Goal: Contribute content: Contribute content

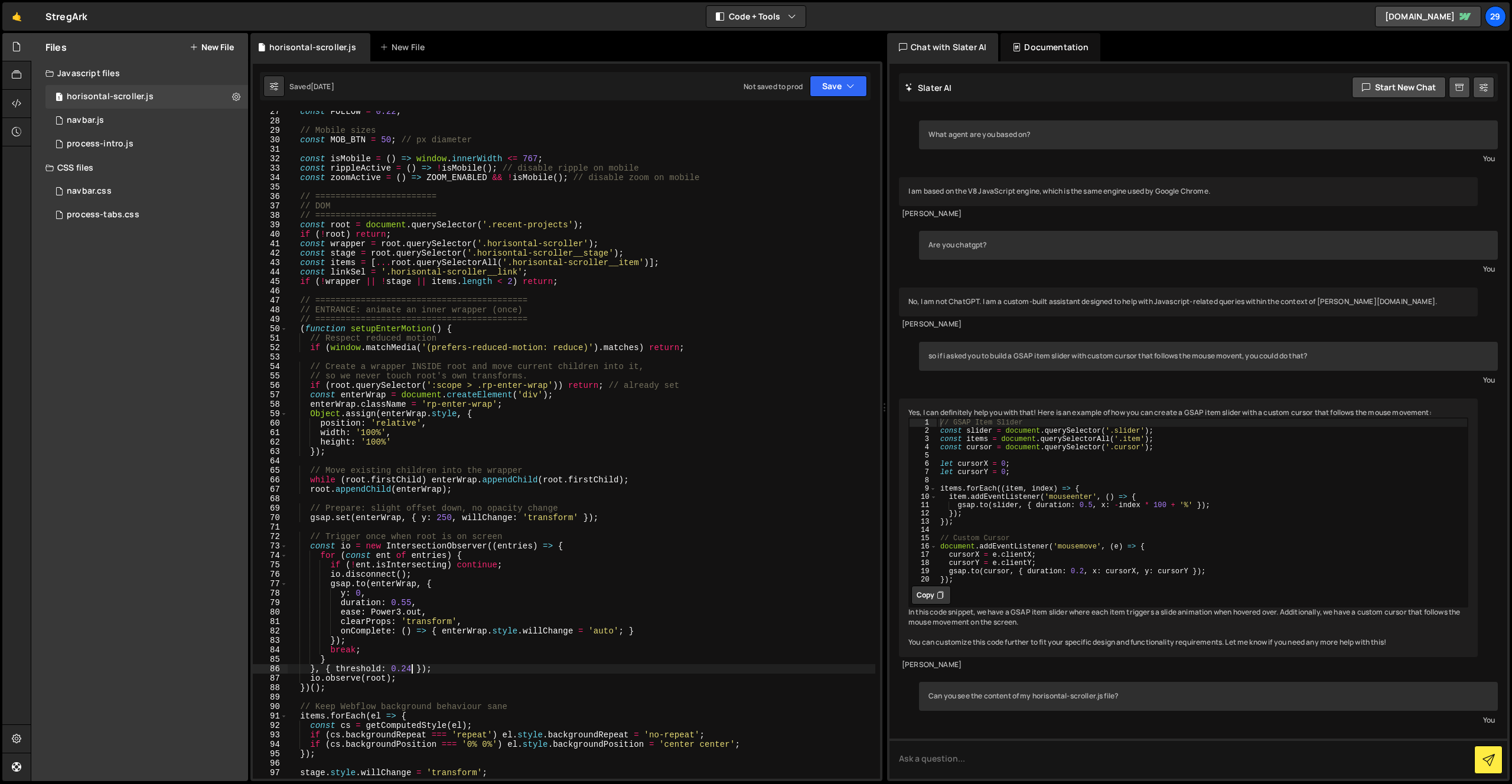
scroll to position [9527, 0]
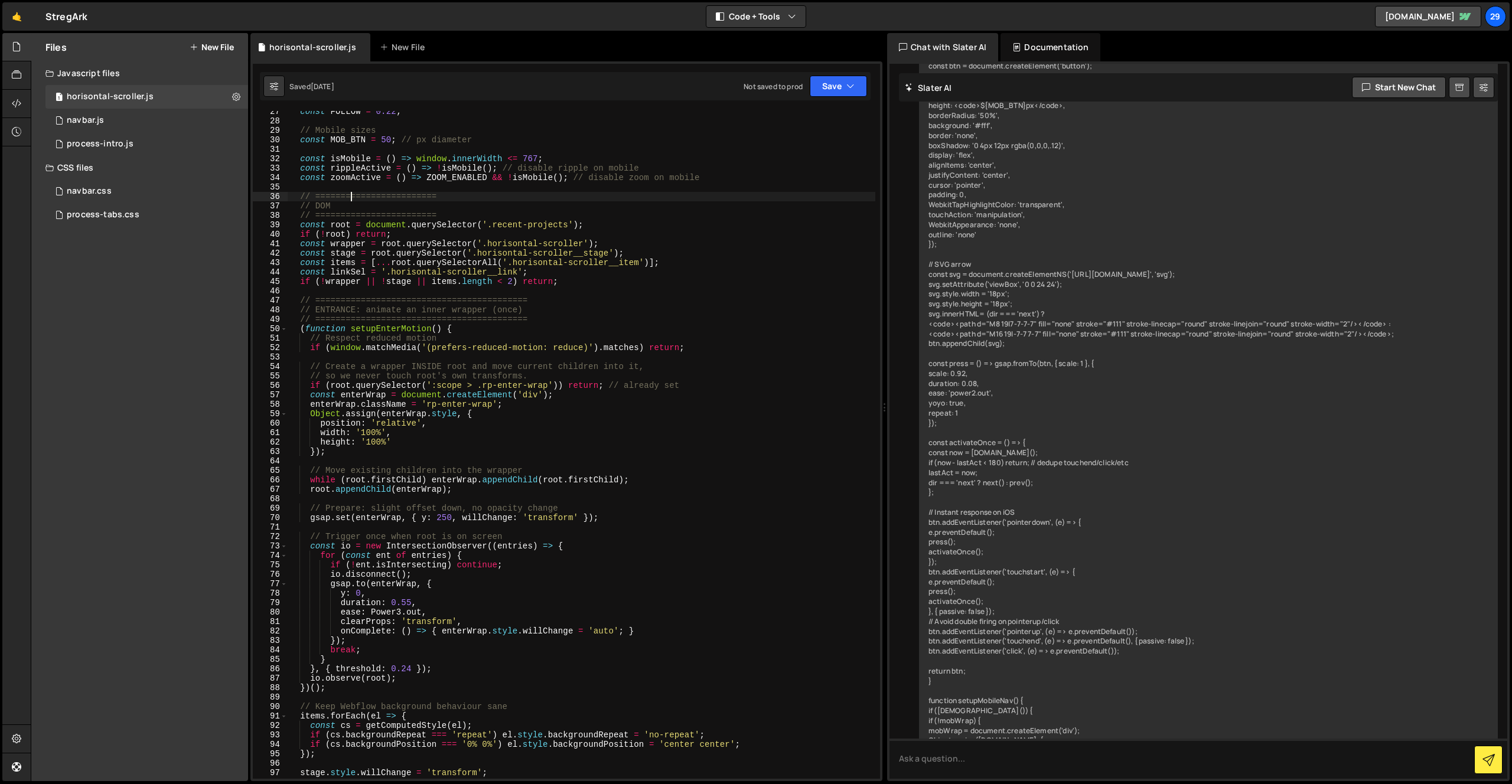
click at [352, 193] on div "const FOLLOW = 0.22 ; // Mobile sizes const MOB_BTN = 50 ; // px diameter const…" at bounding box center [580, 450] width 587 height 686
type textarea "})();"
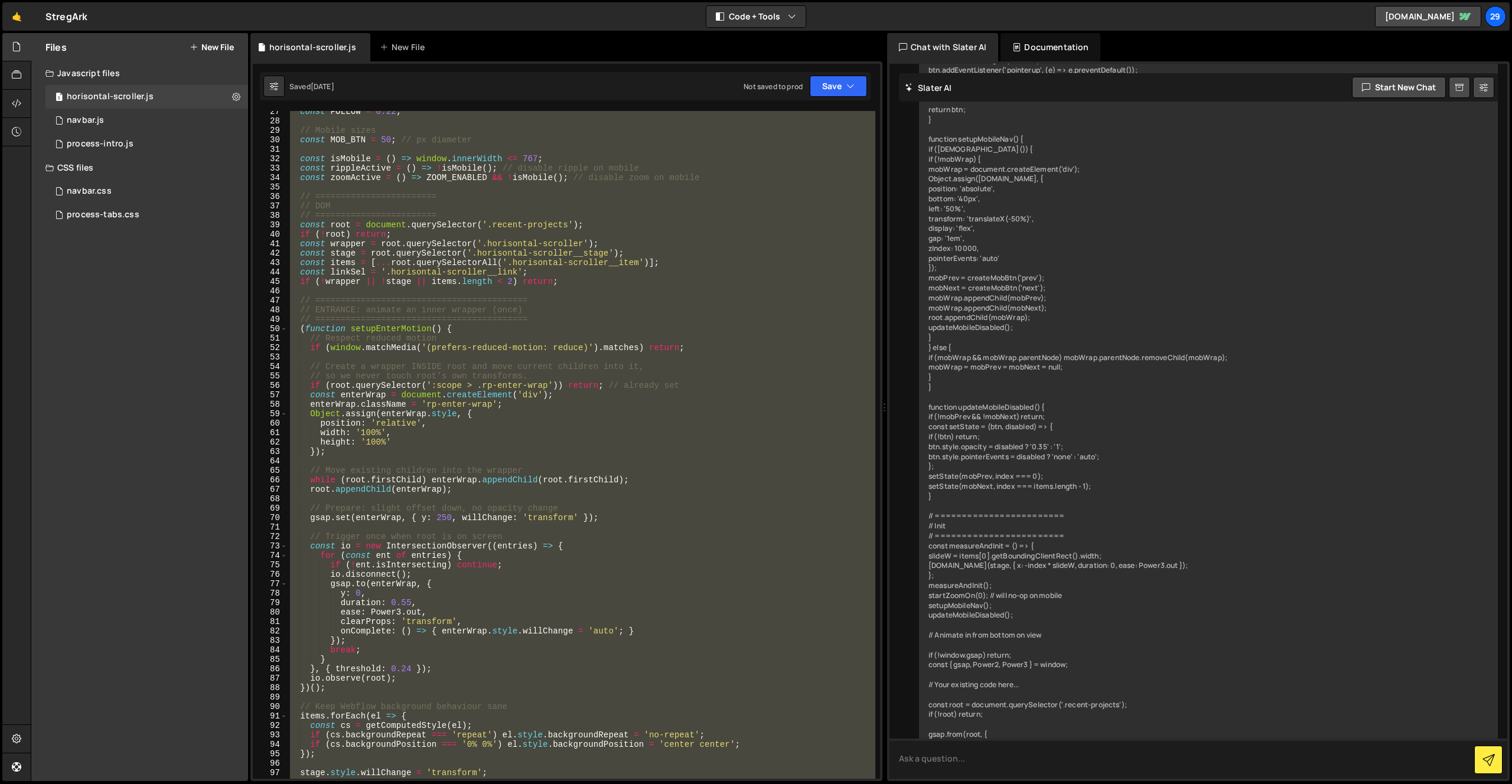
scroll to position [10130, 0]
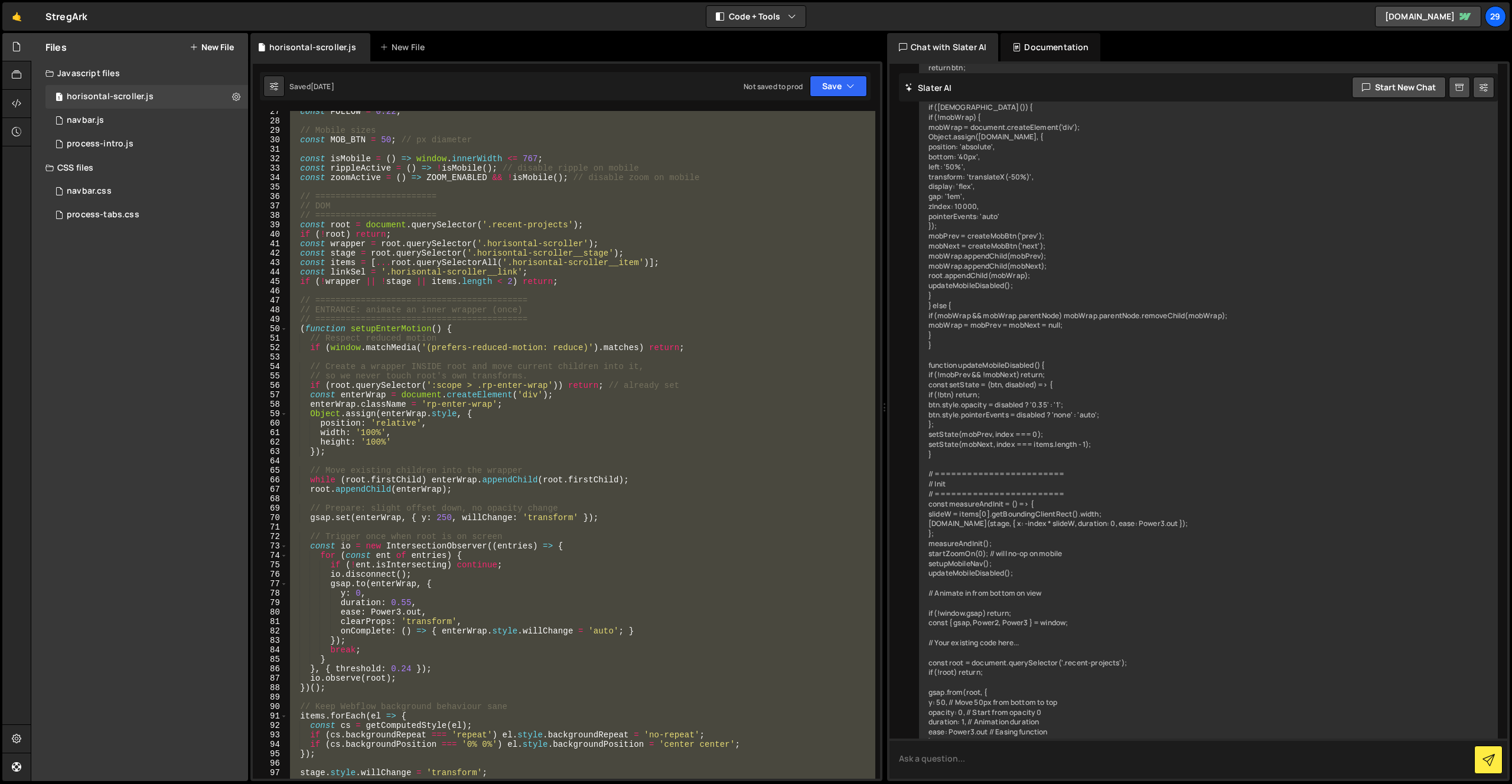
click at [1001, 763] on textarea at bounding box center [1198, 758] width 618 height 40
paste textarea "(() => { lo (!ipsumd.sita) consec; adipi { elit, Seddo7, Eiusm5 } = tempor; // …"
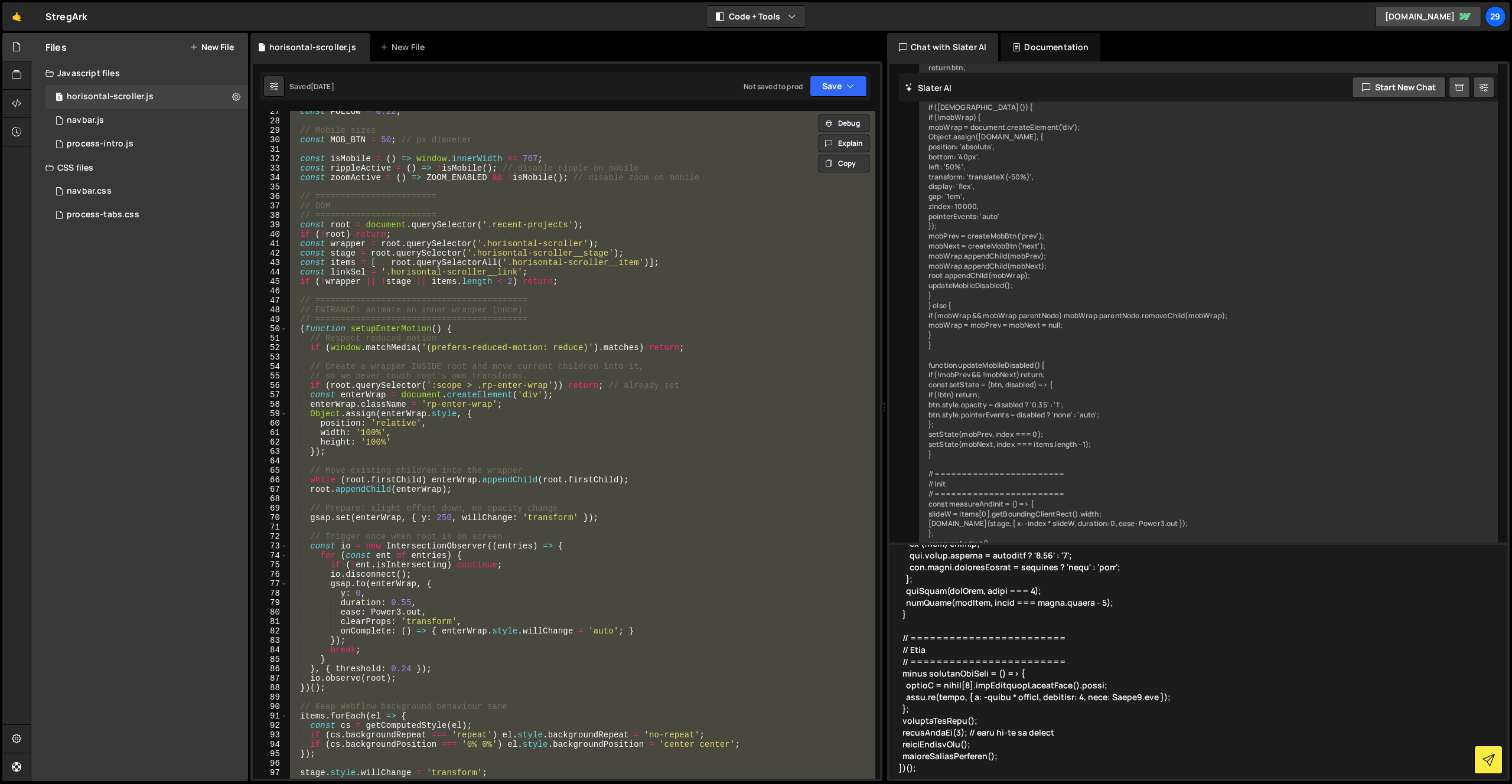
type textarea "(() => { lo (!ipsumd.sita) consec; adipi { elit, Seddo7, Eiusm5 } = tempor; // …"
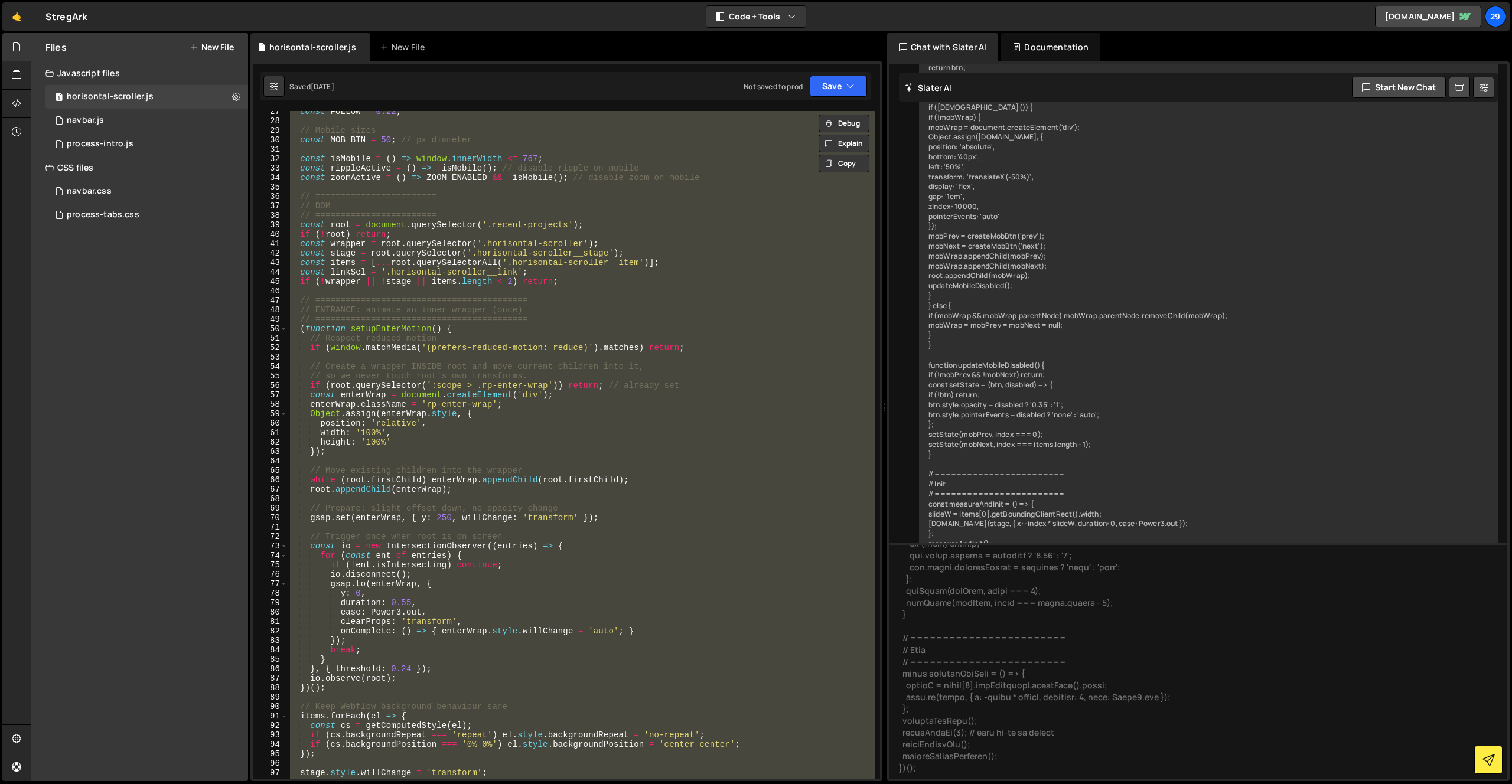
click at [779, 466] on div "const FOLLOW = 0.22 ; // Mobile sizes const MOB_BTN = 50 ; // px diameter const…" at bounding box center [580, 444] width 587 height 667
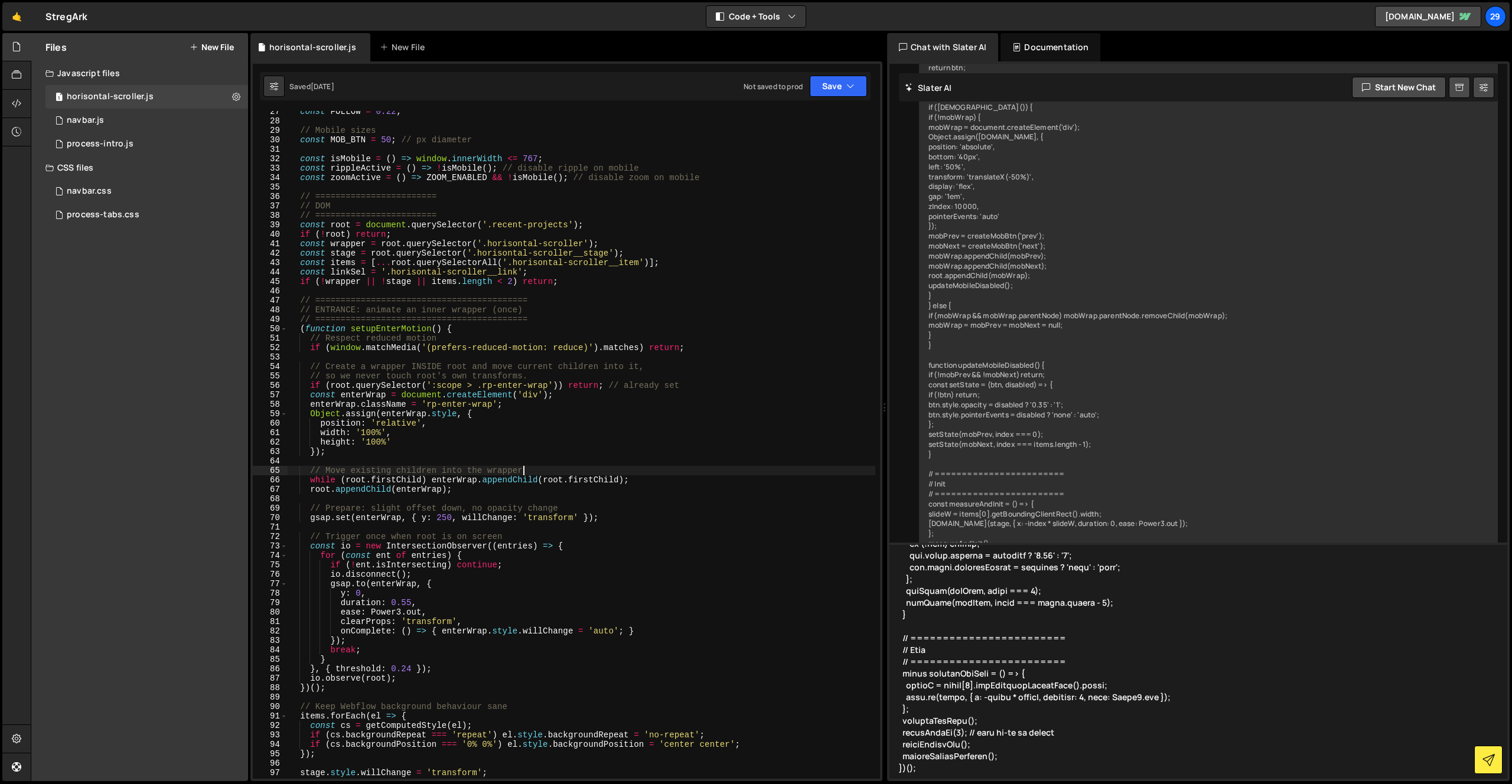
click at [982, 585] on textarea at bounding box center [1198, 660] width 618 height 236
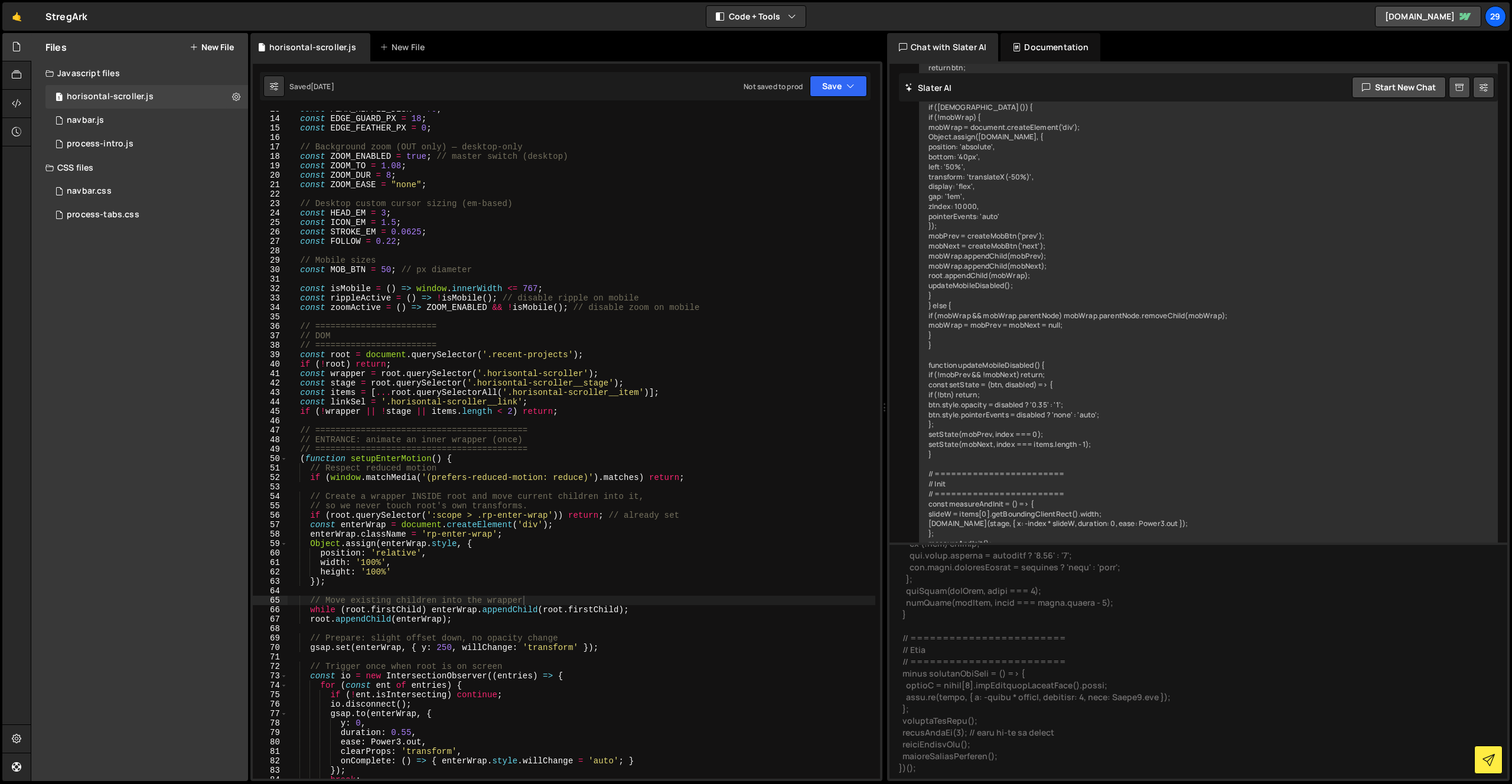
scroll to position [0, 0]
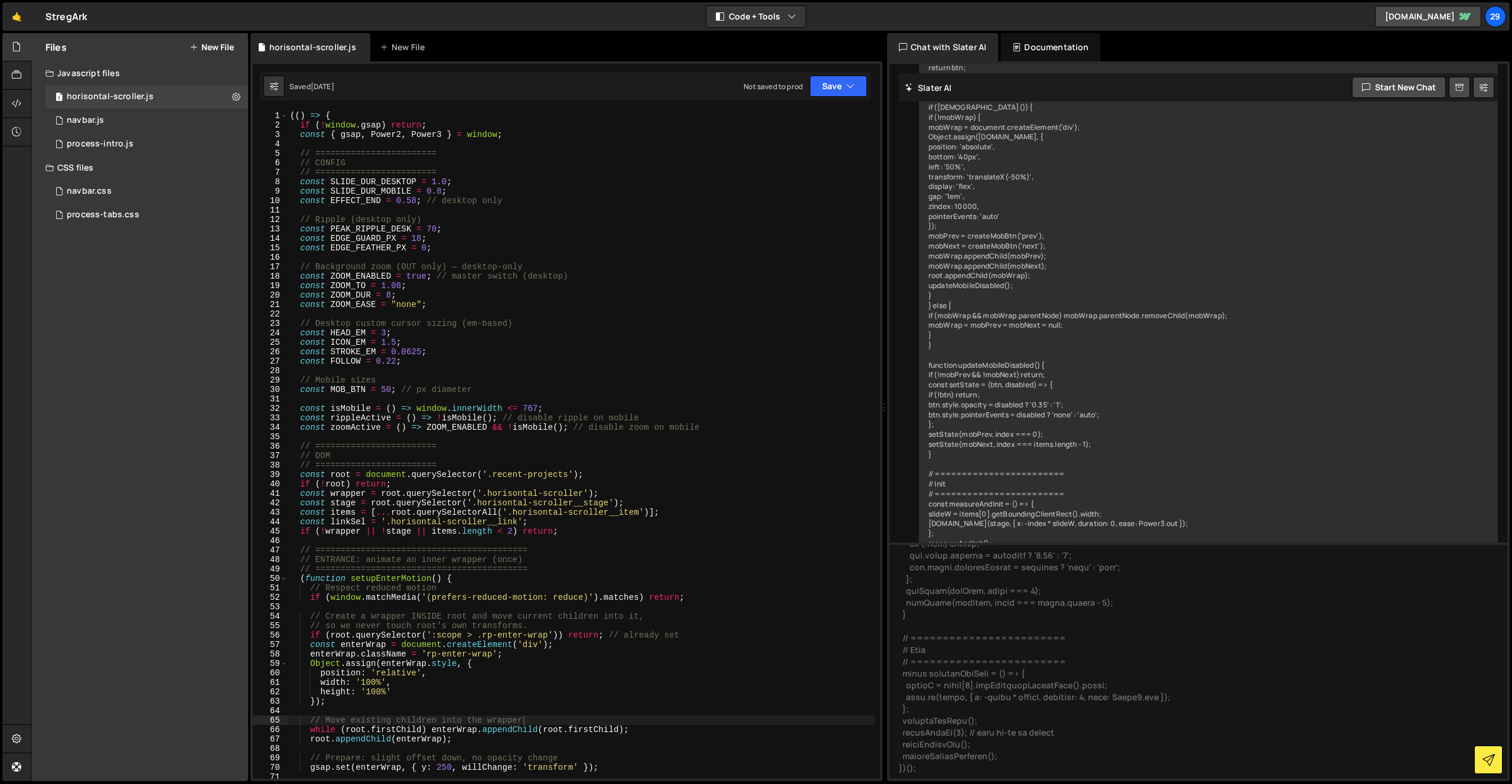
click at [582, 360] on div "(( ) => { if ( ! window . gsap ) return ; const { gsap , Power2 , Power3 } = wi…" at bounding box center [580, 454] width 587 height 686
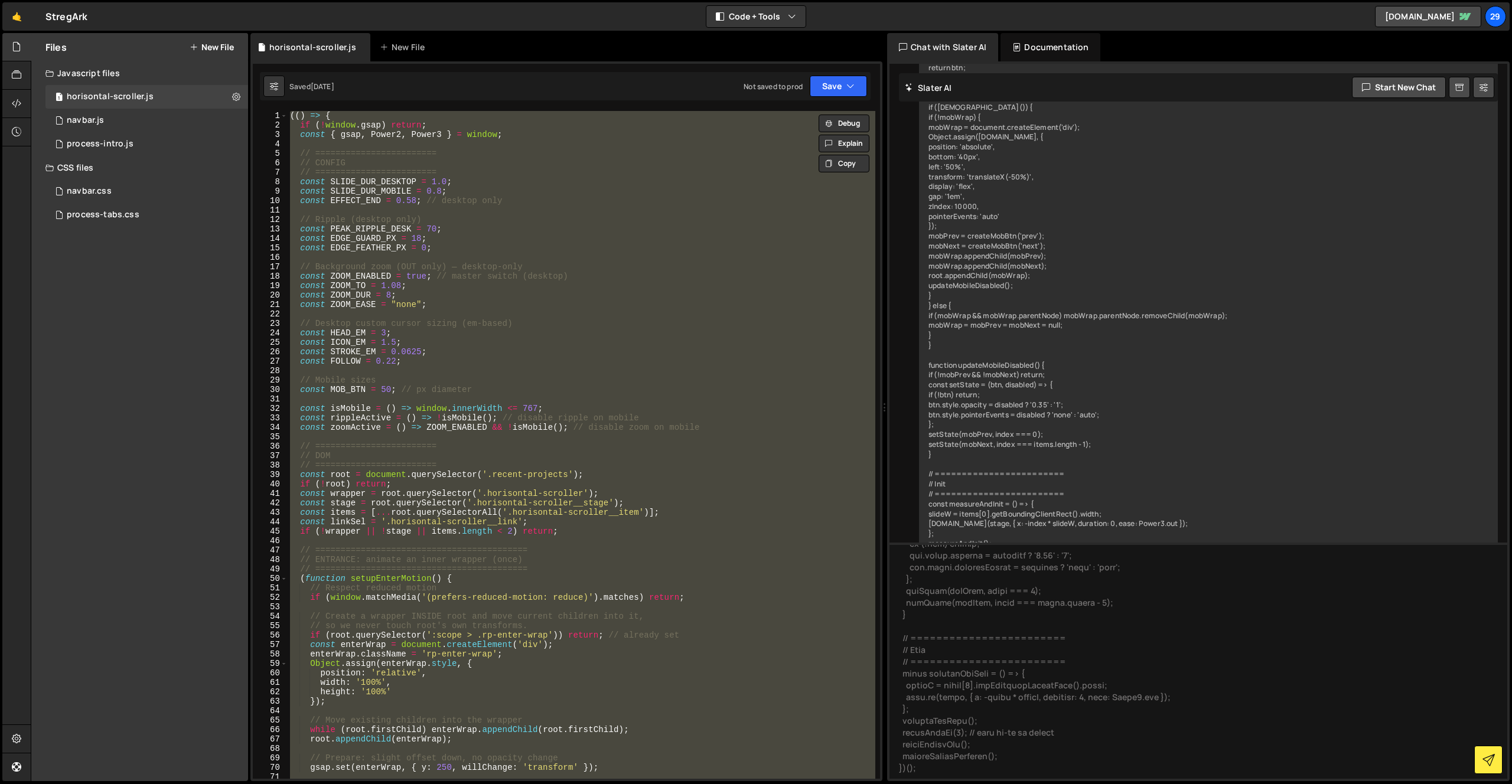
paste textarea
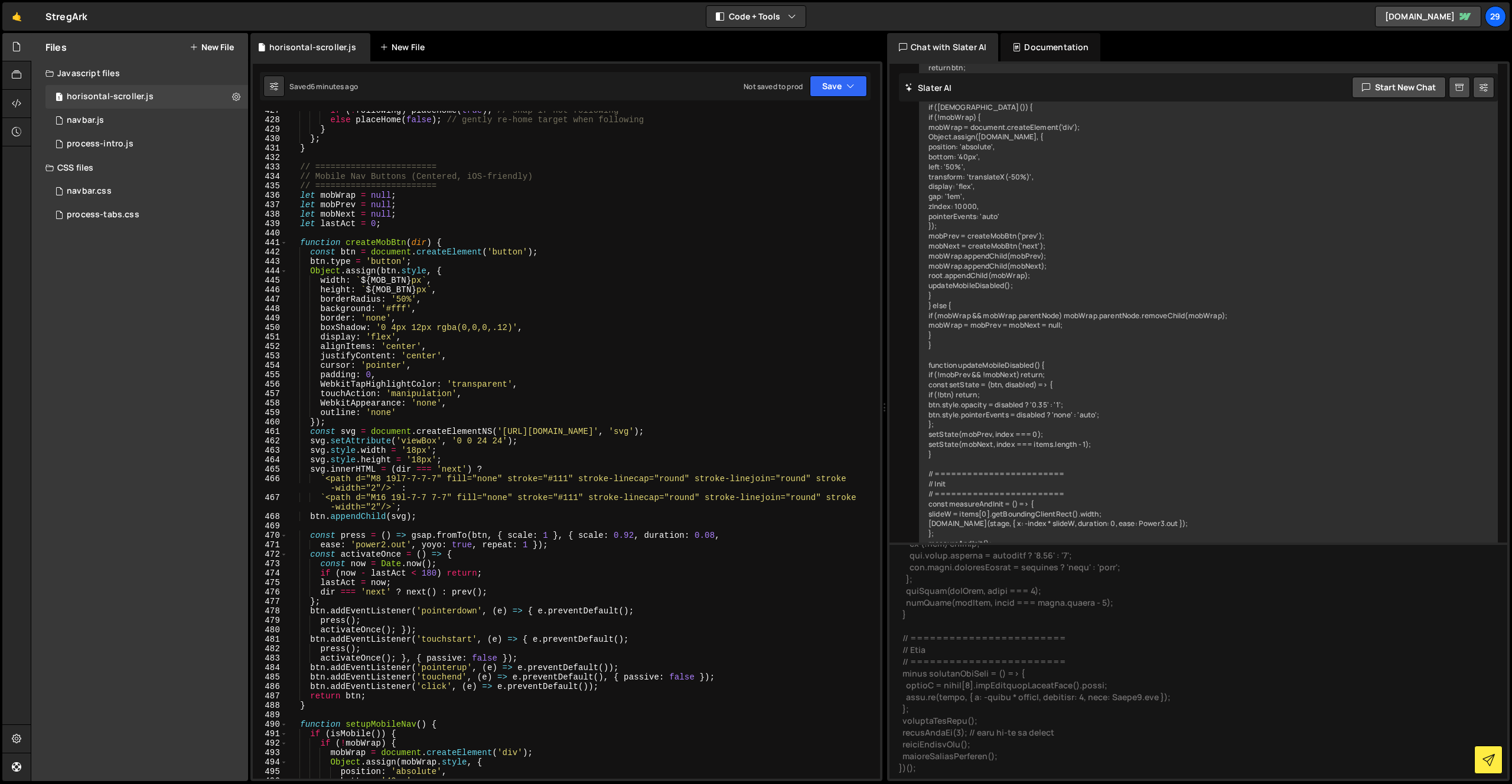
scroll to position [5821, 0]
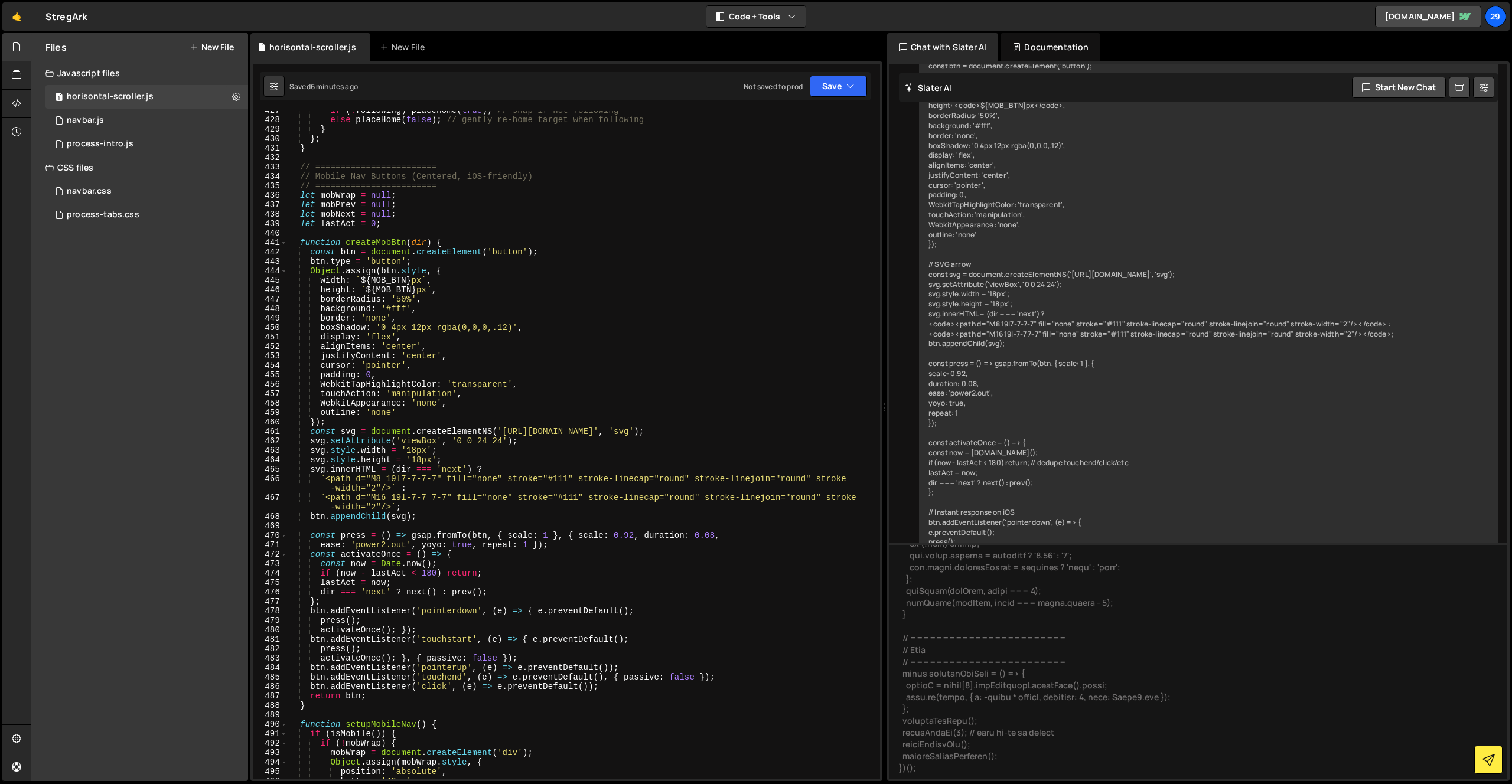
click at [390, 321] on div "if ( ! following ) placeHome ( true ) ; // snap if not following else placeHome…" at bounding box center [580, 449] width 587 height 686
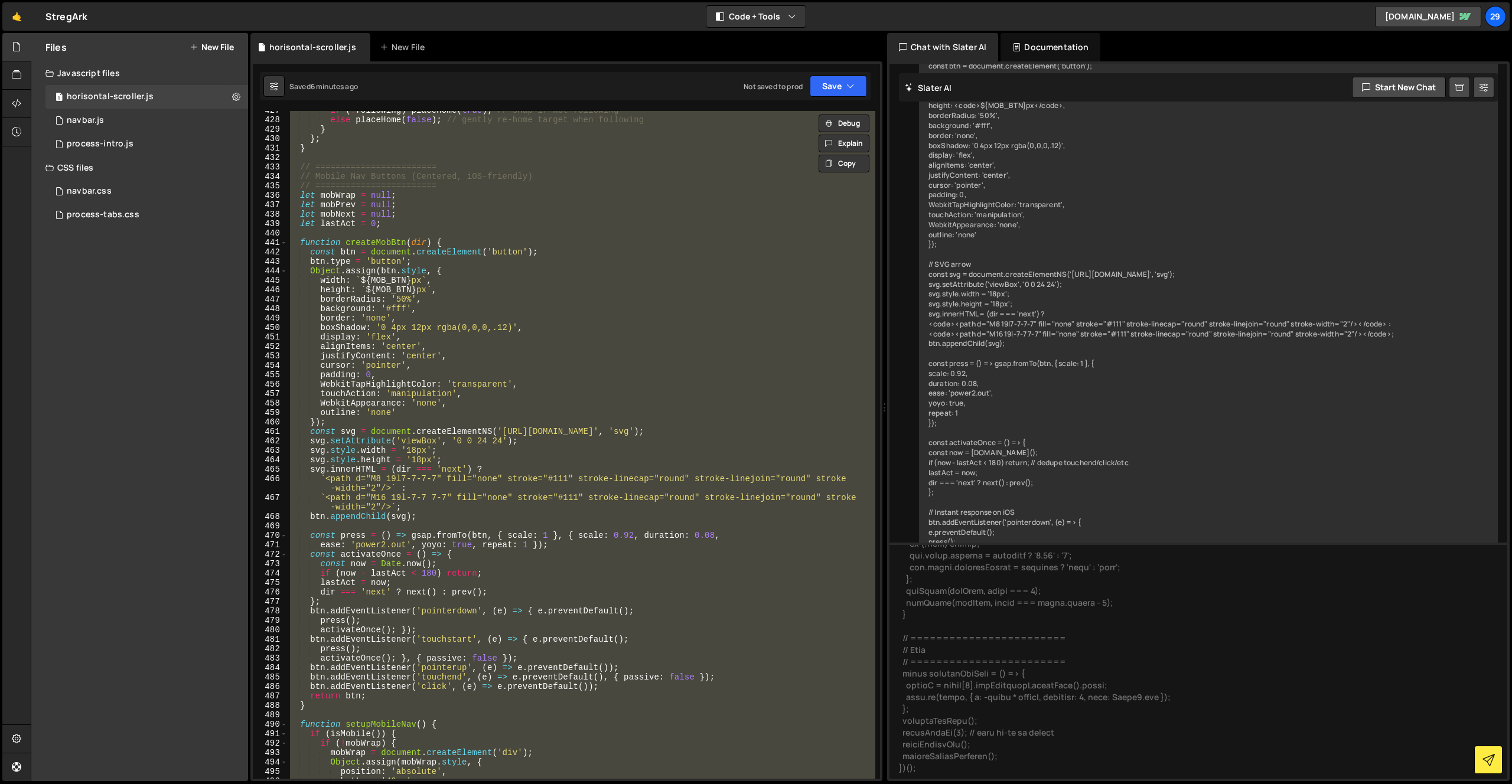
paste textarea
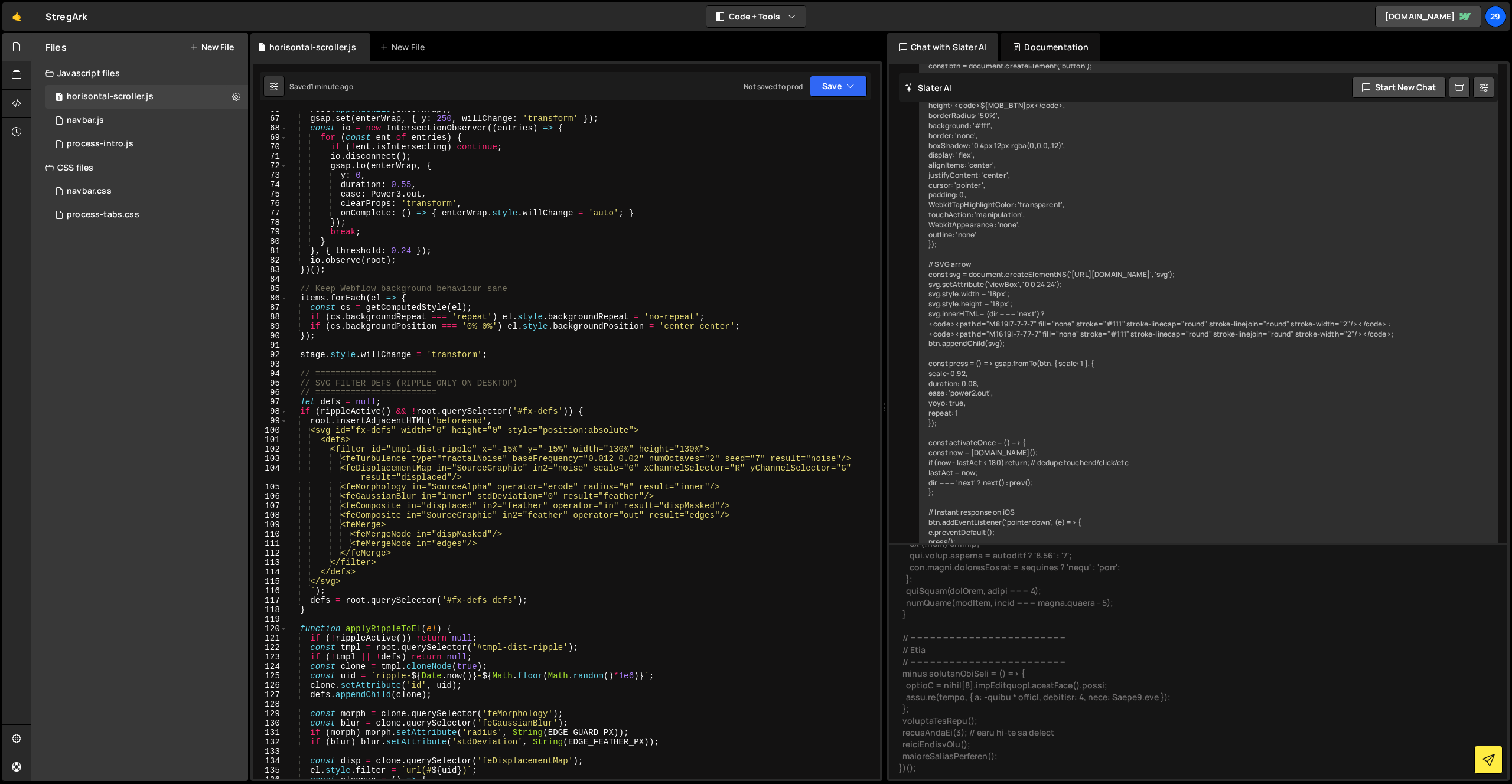
scroll to position [0, 0]
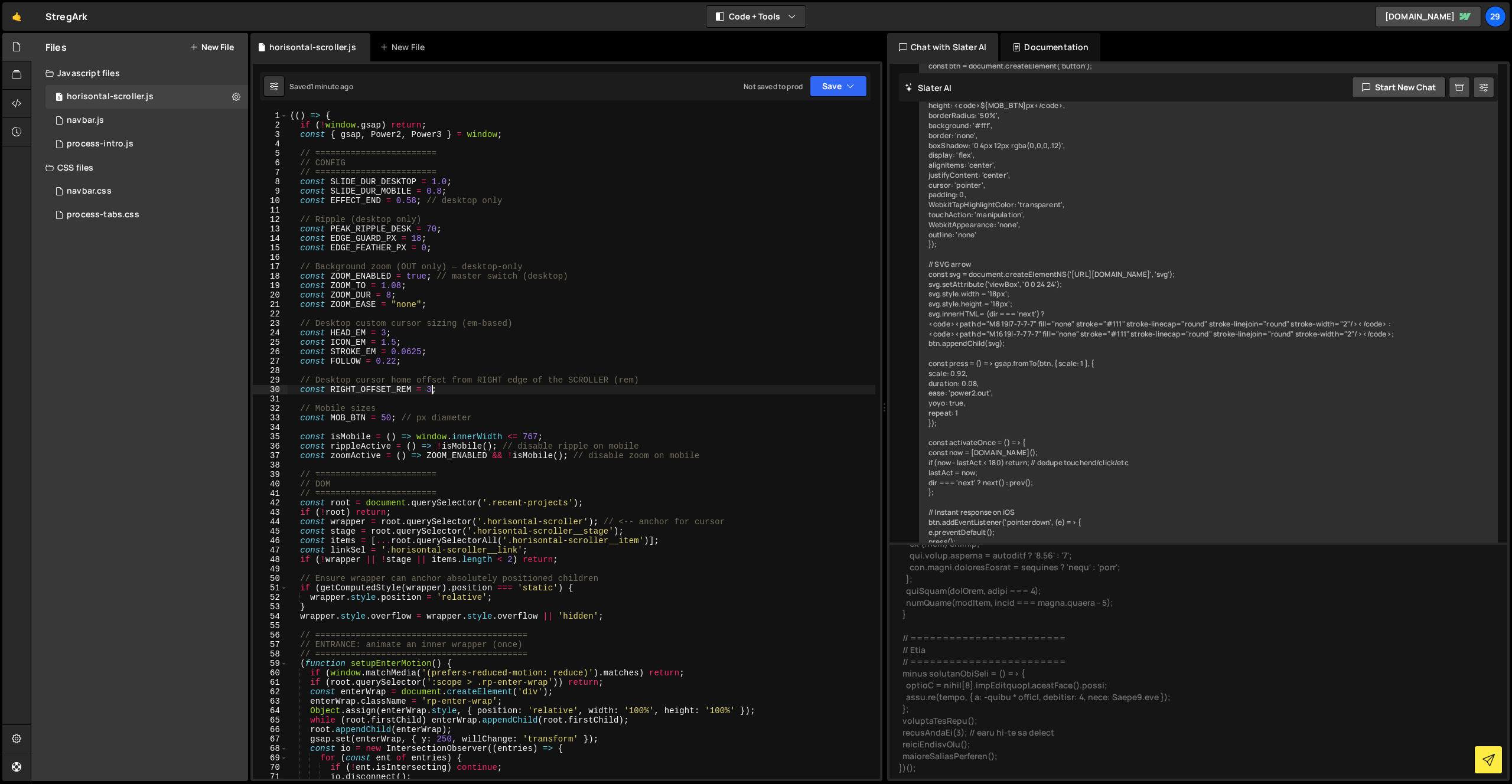
click at [431, 389] on div "(( ) => { if ( ! window . gsap ) return ; const { gsap , Power2 , Power3 } = wi…" at bounding box center [580, 454] width 587 height 686
click at [537, 434] on div "(( ) => { if ( ! window . gsap ) return ; const { gsap , Power2 , Power3 } = wi…" at bounding box center [580, 454] width 587 height 686
click at [698, 655] on div "(( ) => { if ( ! window . gsap ) return ; const { gsap , Power2 , Power3 } = wi…" at bounding box center [580, 454] width 587 height 686
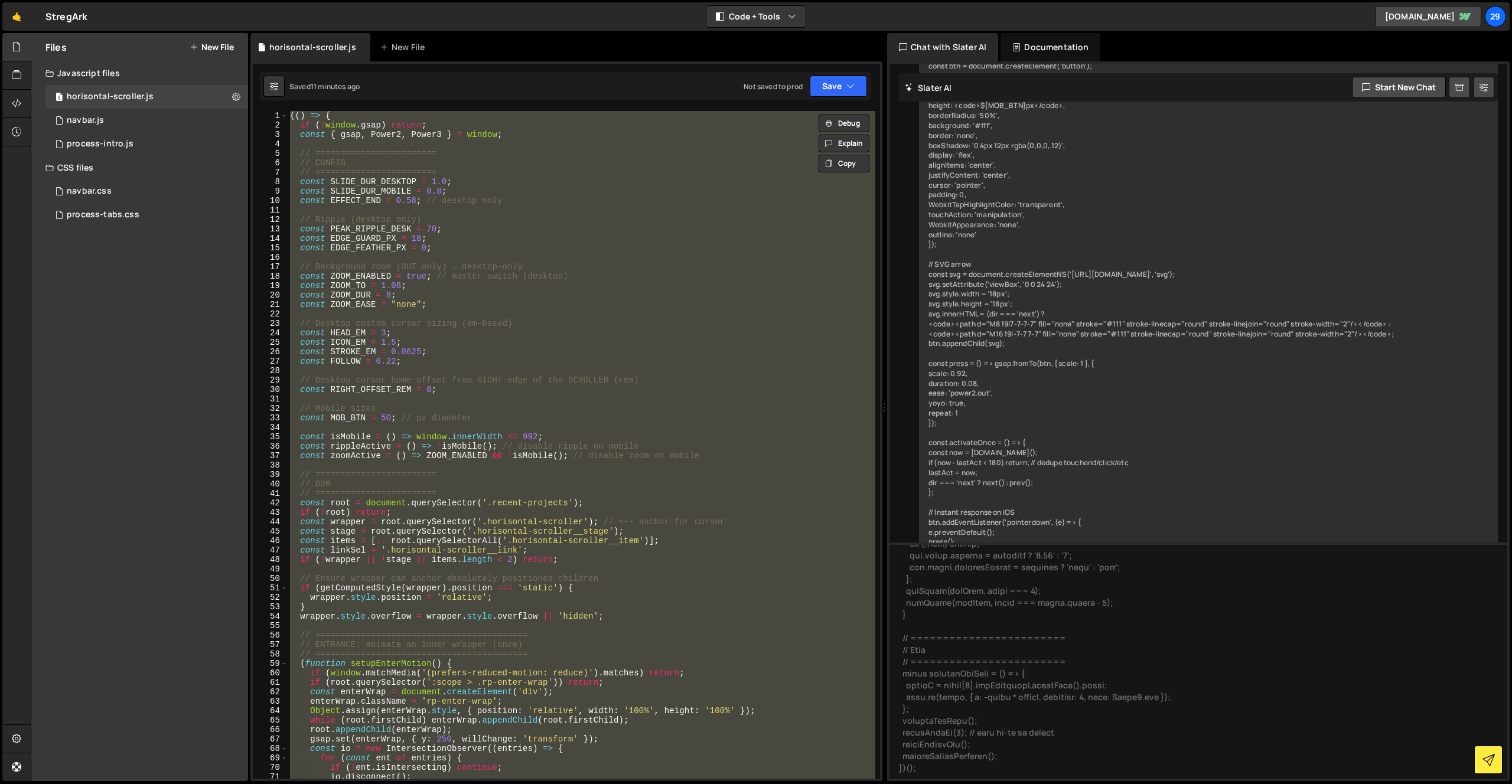
paste textarea
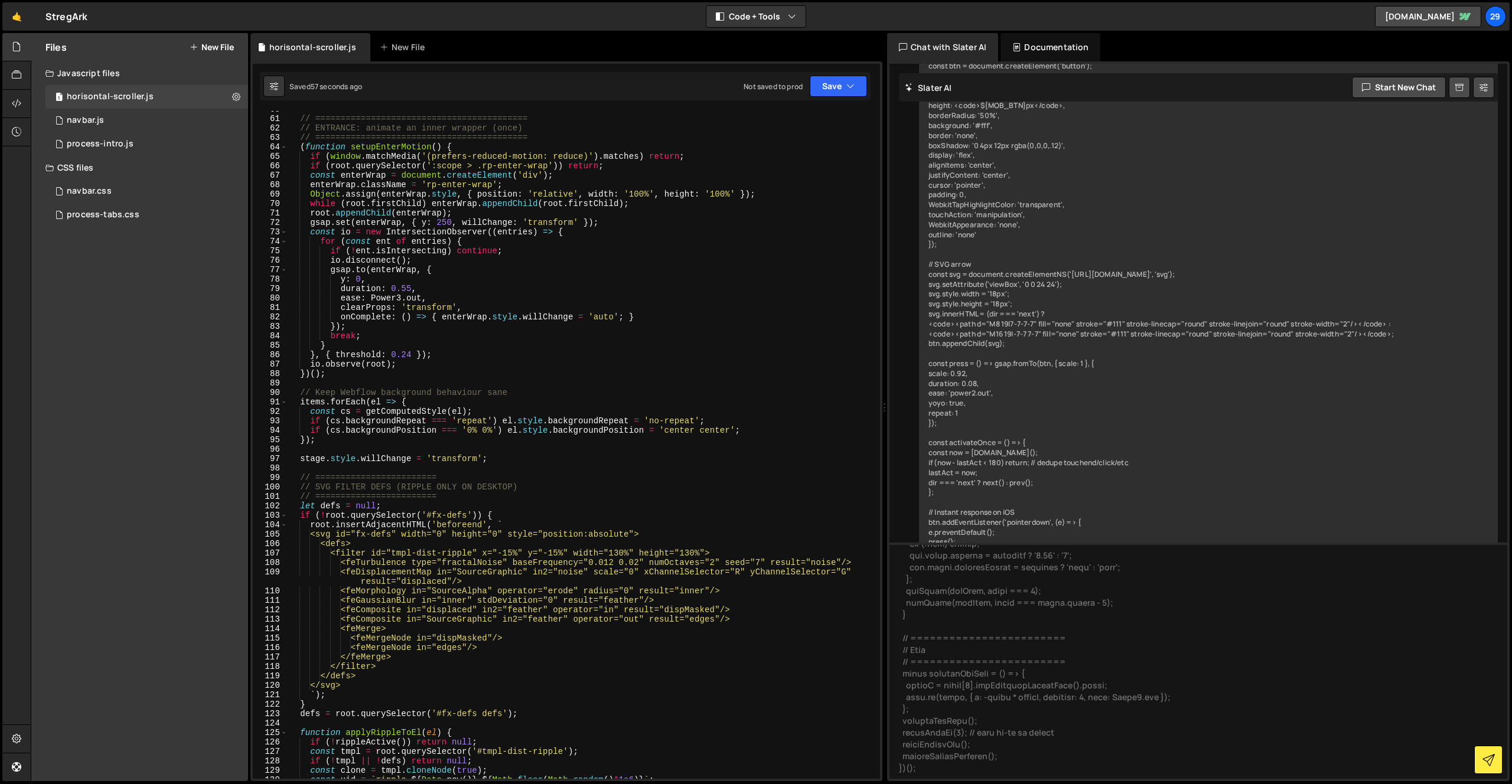
scroll to position [0, 0]
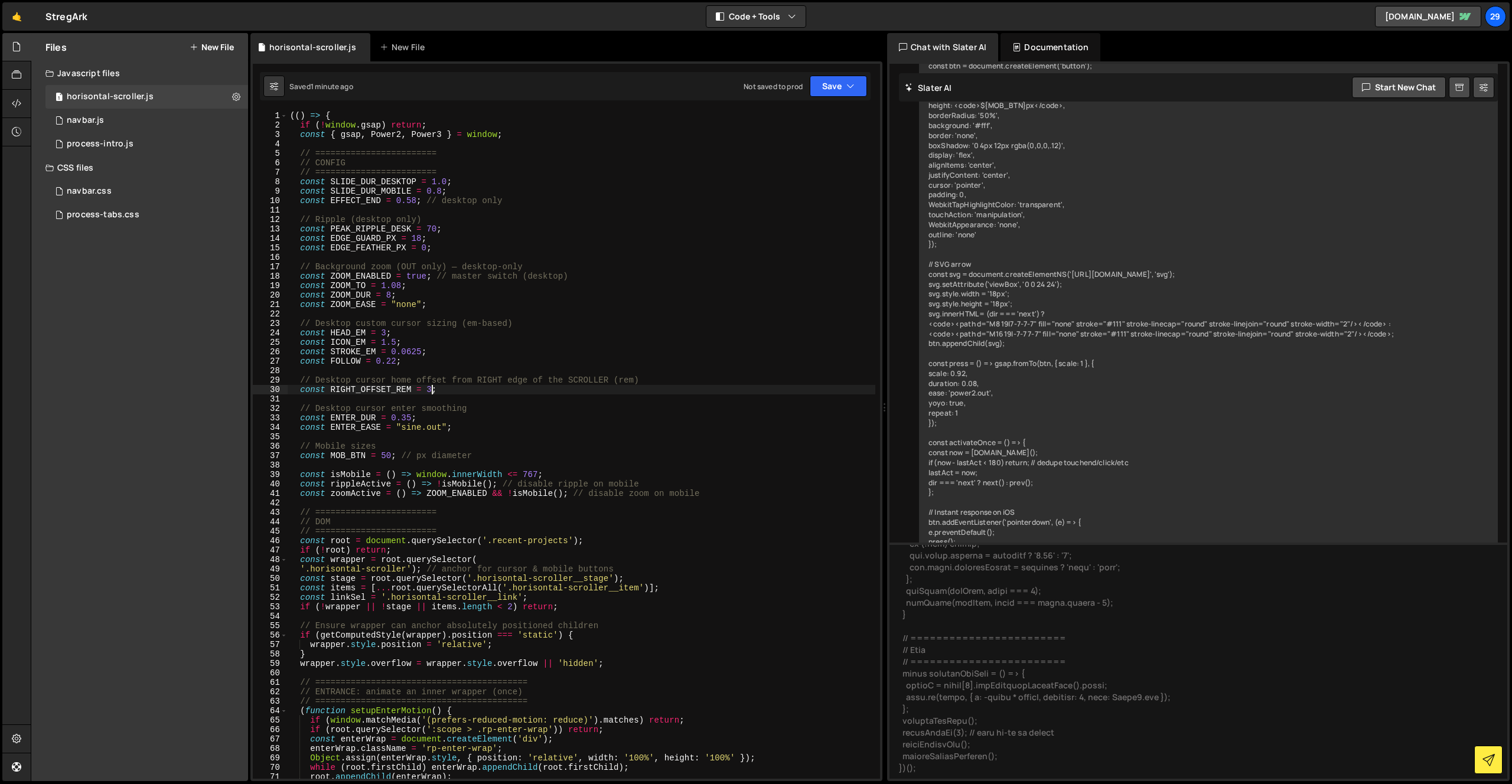
drag, startPoint x: 431, startPoint y: 391, endPoint x: 436, endPoint y: 386, distance: 7.1
click at [431, 389] on div "(( ) => { if ( ! window . gsap ) return ; const { gsap , Power2 , Power3 } = wi…" at bounding box center [580, 454] width 587 height 686
drag, startPoint x: 540, startPoint y: 474, endPoint x: 547, endPoint y: 464, distance: 12.2
click at [540, 472] on div "(( ) => { if ( ! window . gsap ) return ; const { gsap , Power2 , Power3 } = wi…" at bounding box center [580, 454] width 587 height 686
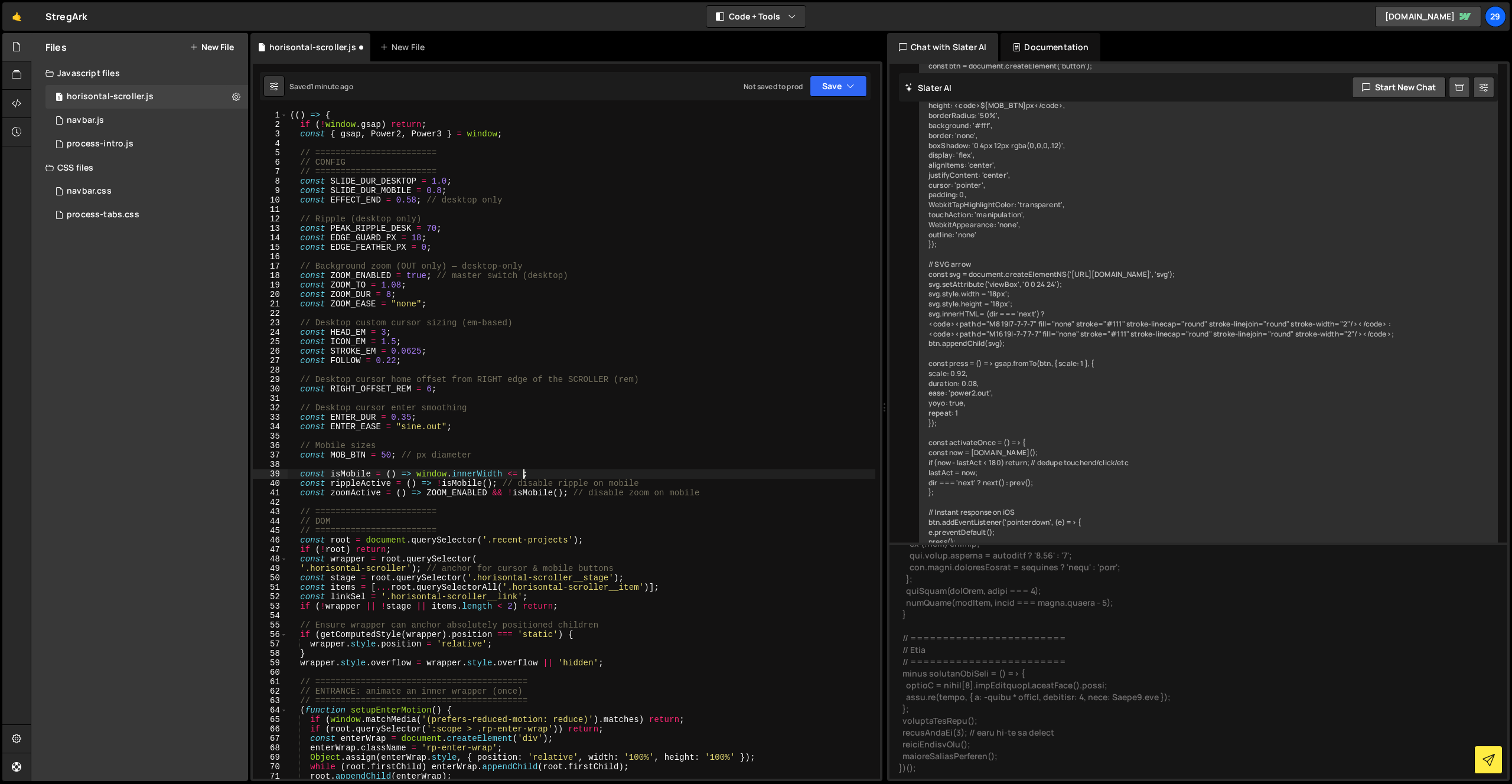
scroll to position [0, 16]
type textarea "const isMobile = () => window.innerWidth <= 992;"
type textarea "// Mobile sizes"
type textarea "const ENTER_EASE = "sine.out";"
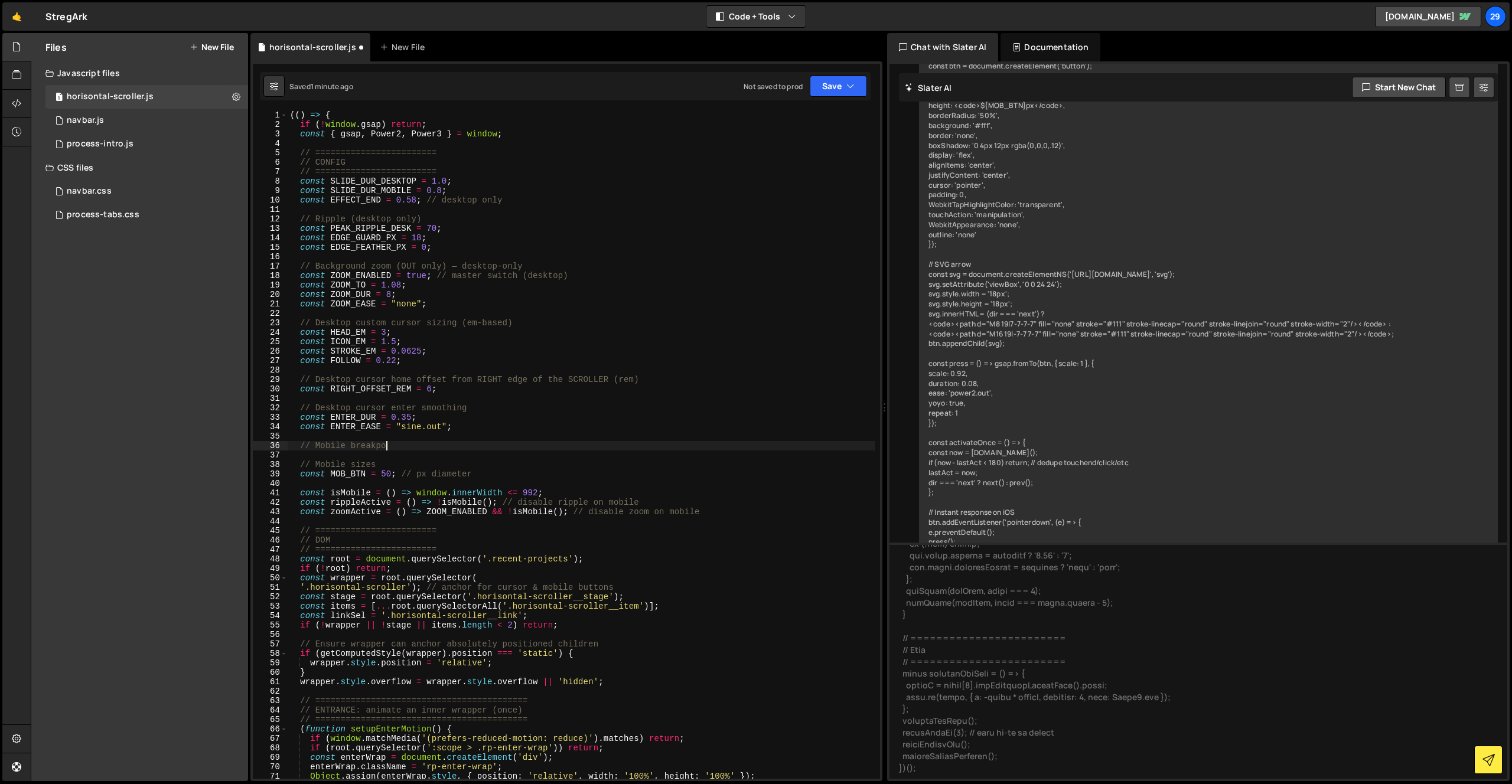
scroll to position [0, 7]
type textarea "// Mobile breakpont"
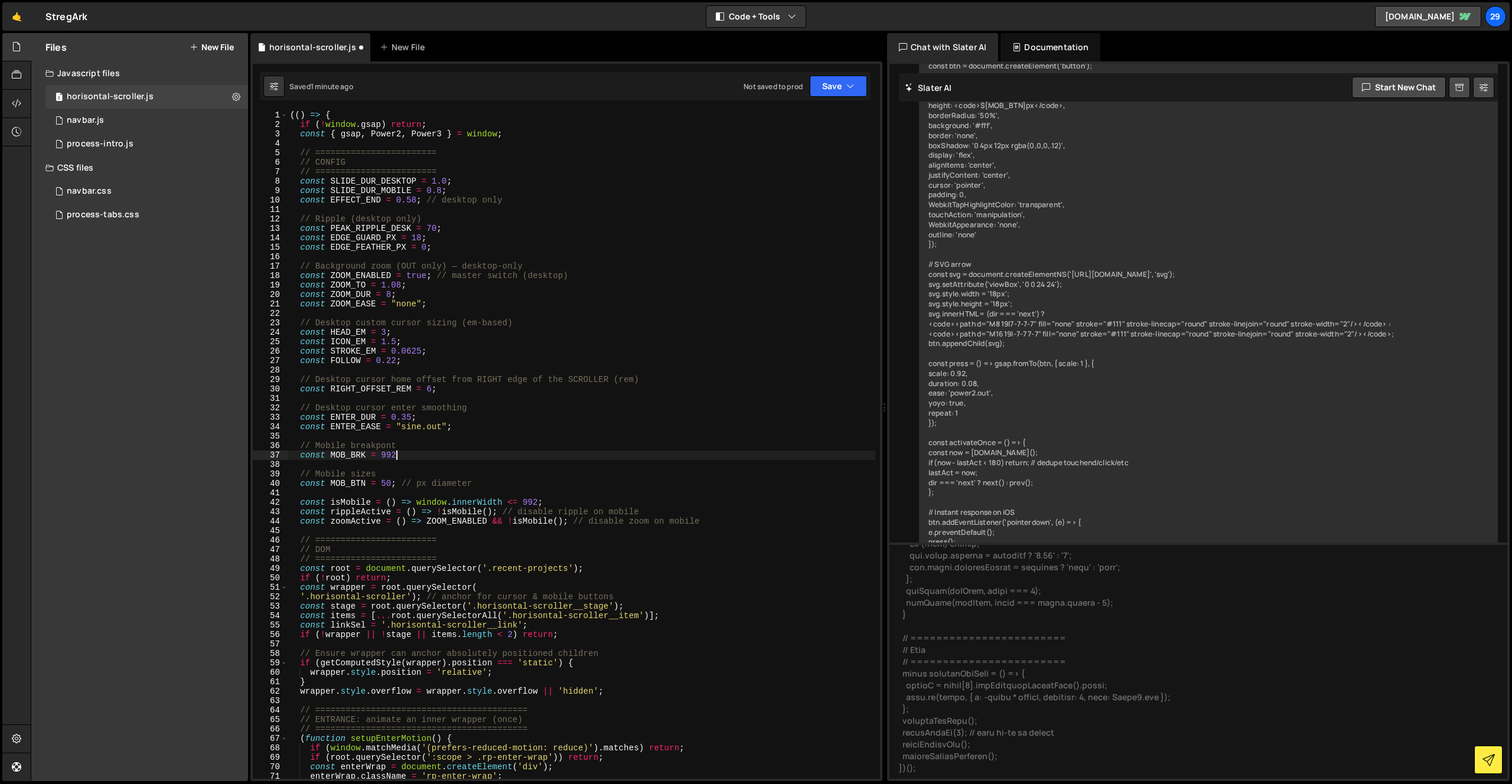
scroll to position [0, 7]
drag, startPoint x: 330, startPoint y: 455, endPoint x: 366, endPoint y: 456, distance: 36.0
click at [366, 456] on div "(( ) => { if ( ! window . gsap ) return ; const { gsap , Power2 , Power3 } = wi…" at bounding box center [580, 454] width 587 height 686
click at [528, 502] on div "(( ) => { if ( ! window . gsap ) return ; const { gsap , Power2 , Power3 } = wi…" at bounding box center [580, 454] width 587 height 686
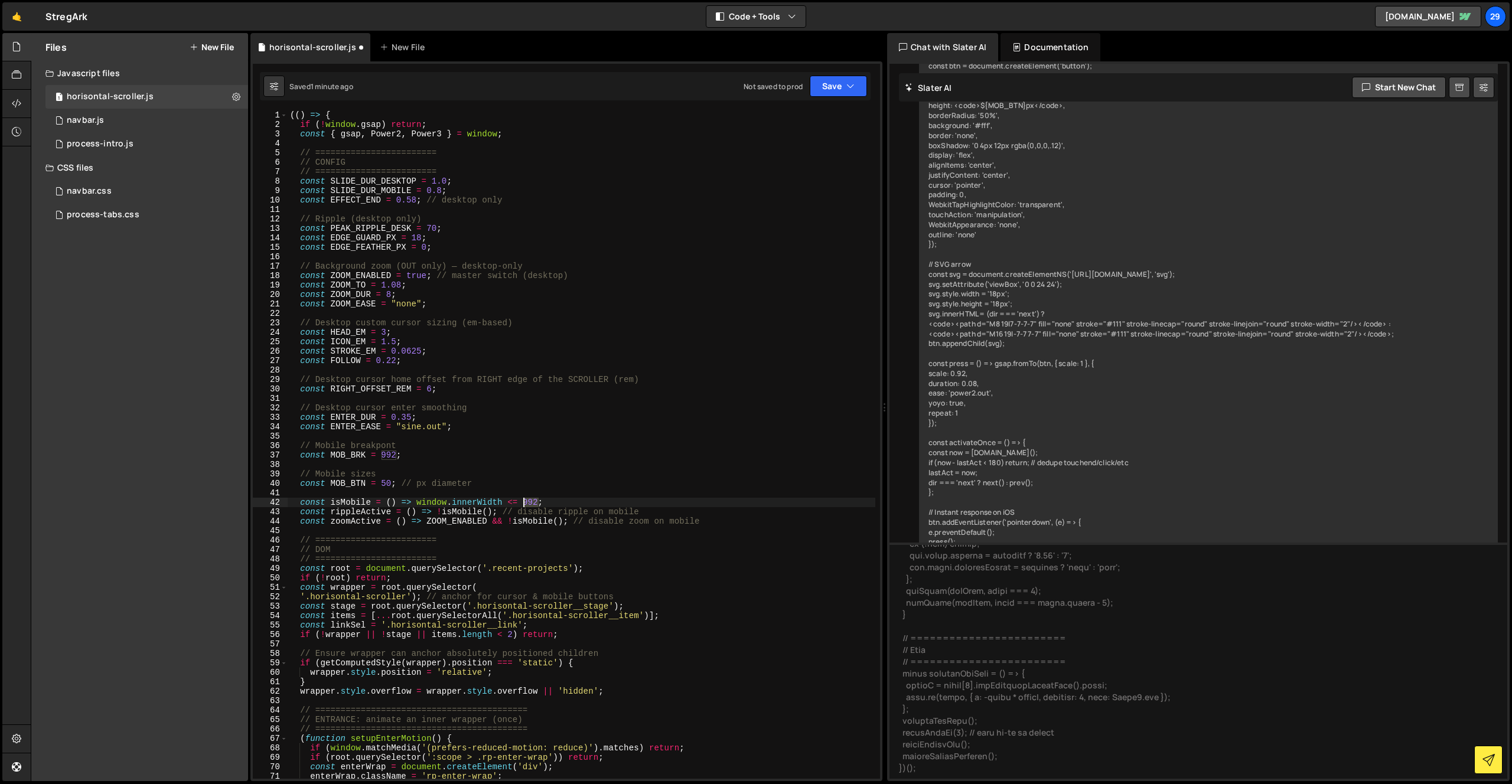
paste textarea "MOB_BRK"
type textarea "})();"
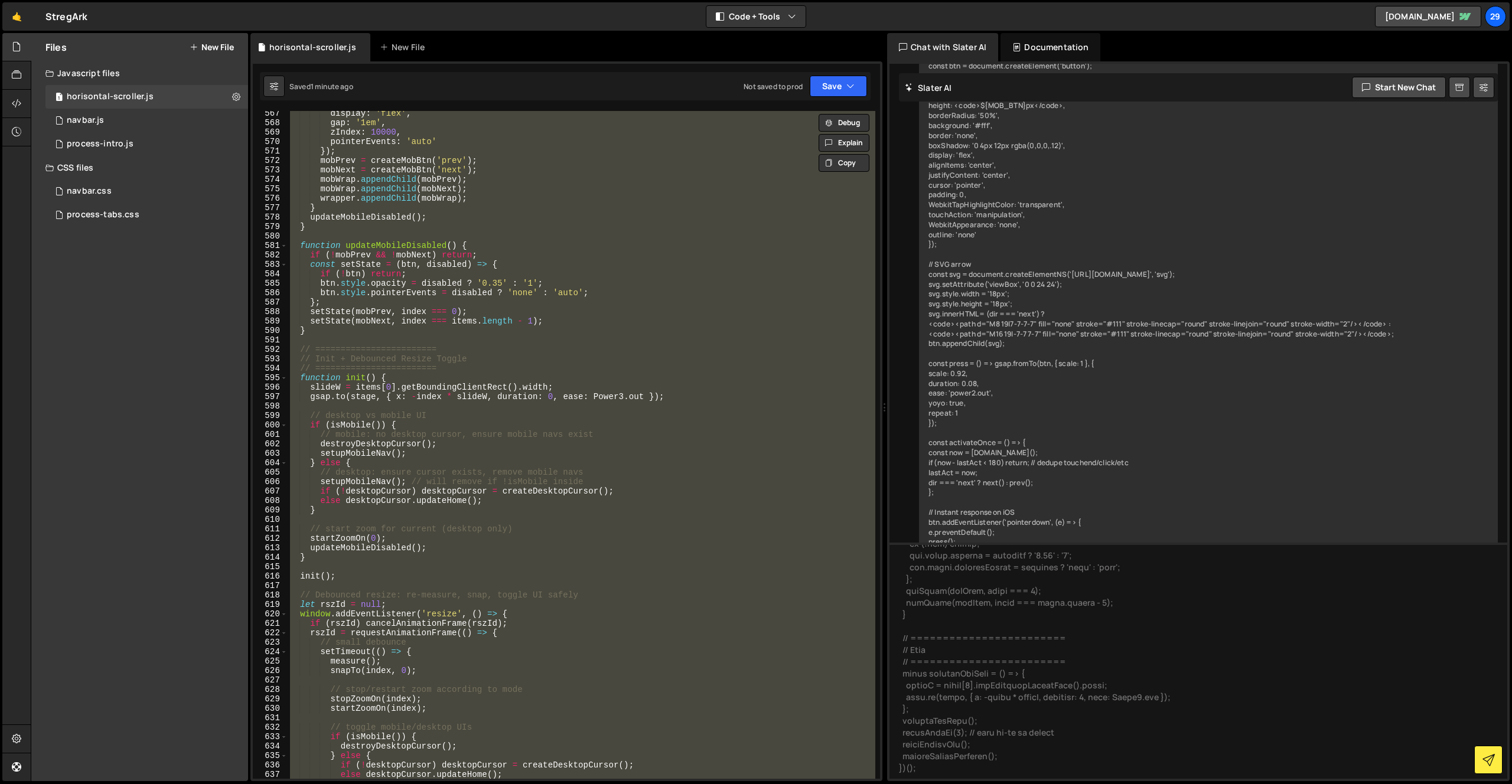
scroll to position [5781, 0]
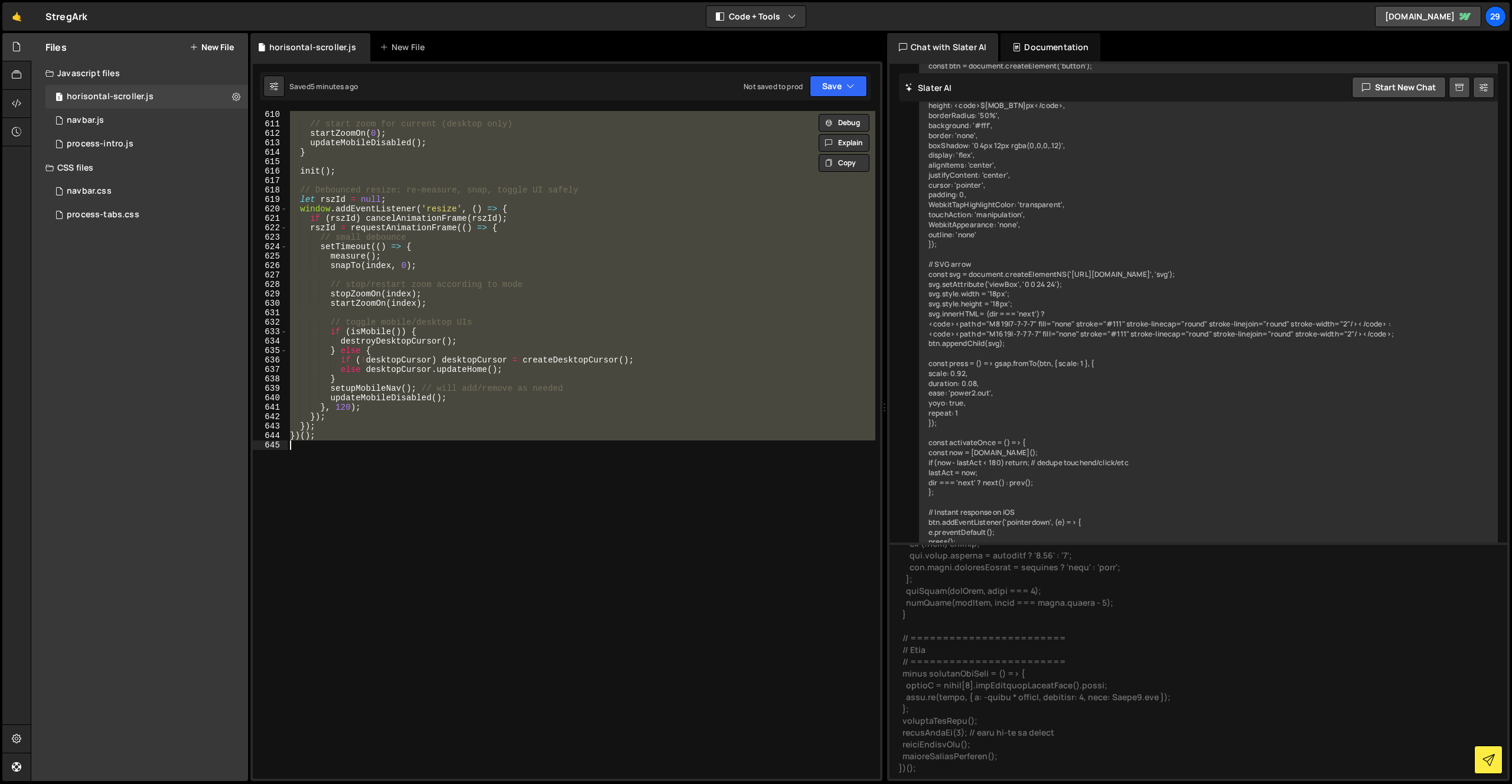
click at [470, 480] on div "// start zoom for current (desktop only) startZoomOn ( 0 ) ; updateMobileDisabl…" at bounding box center [580, 444] width 587 height 667
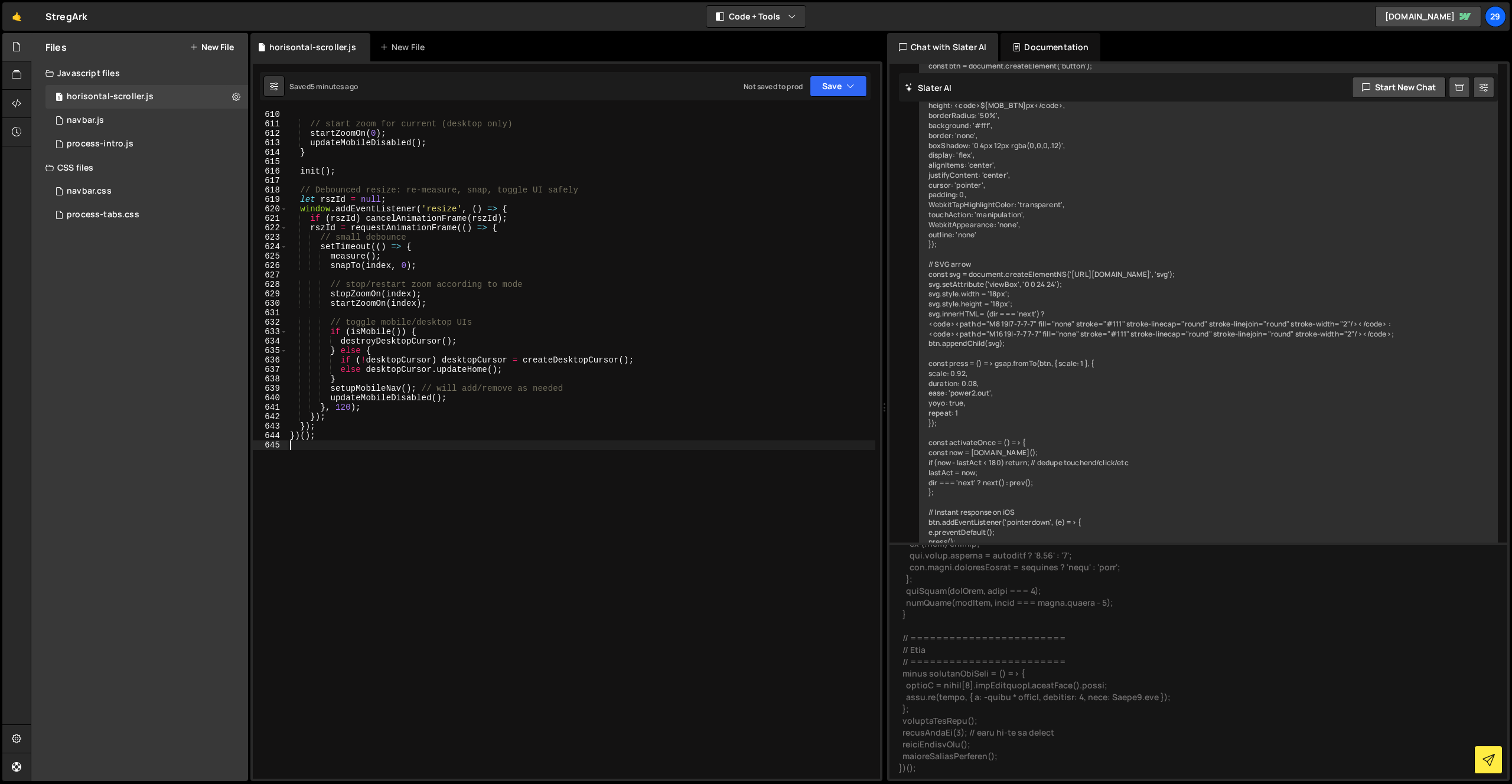
scroll to position [0, 0]
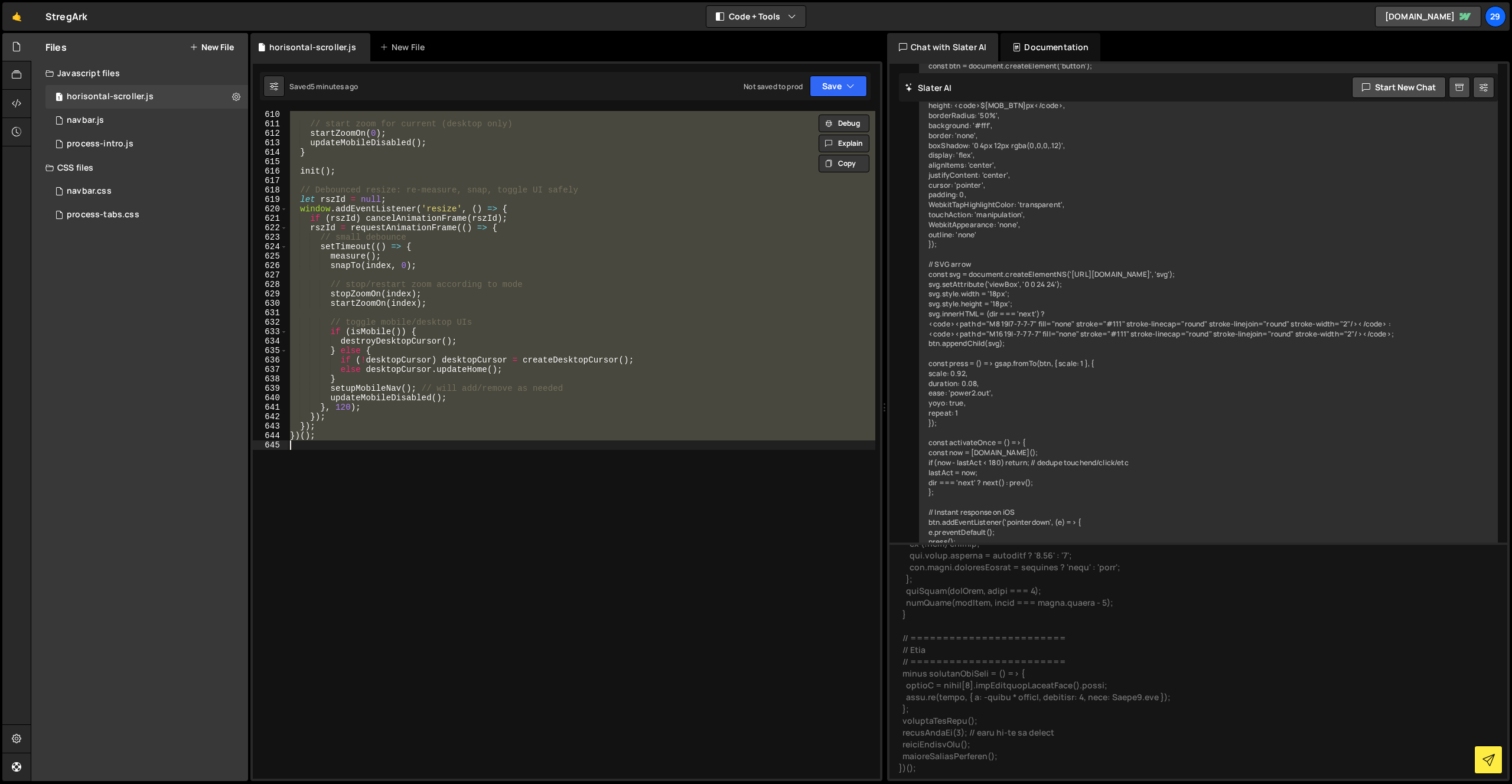
paste textarea
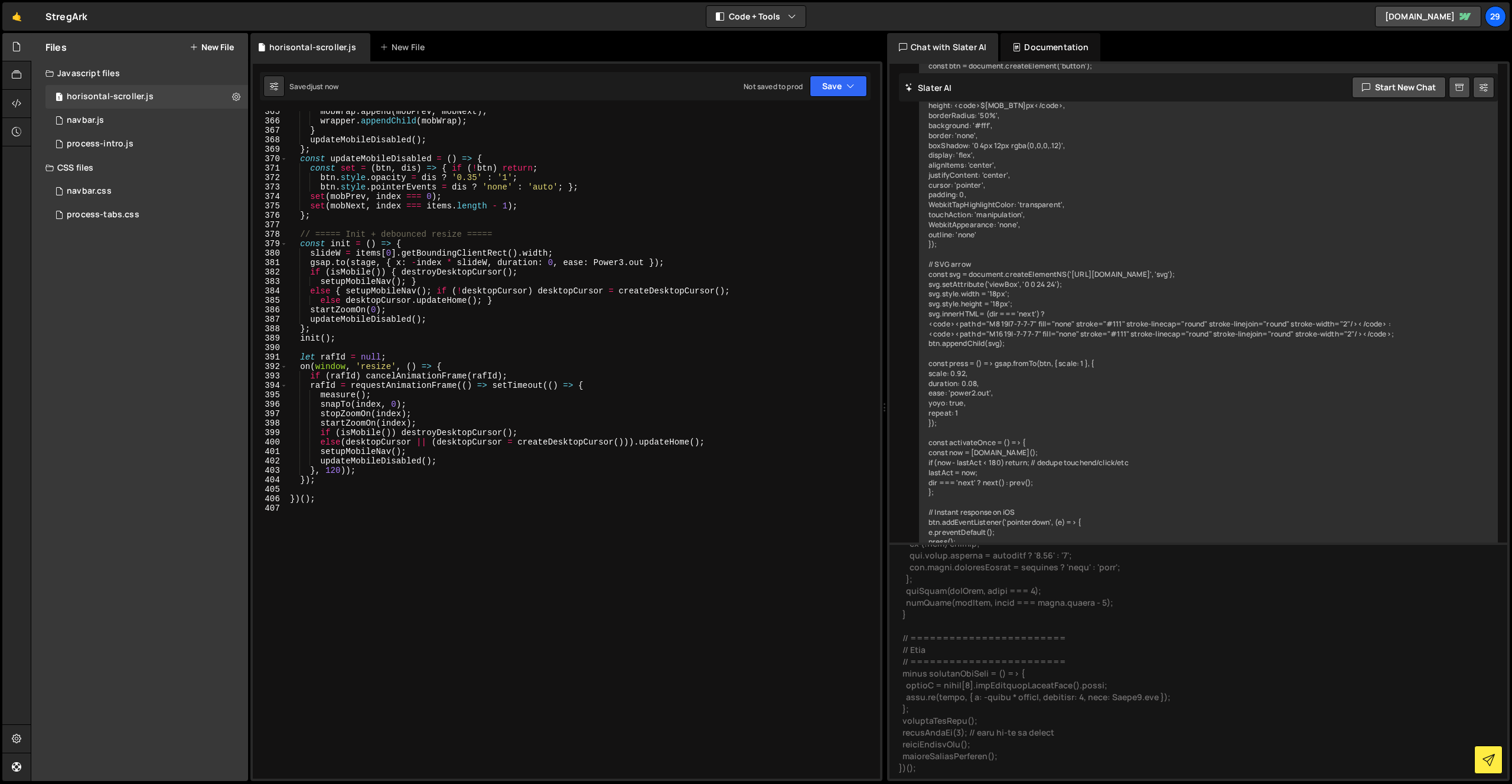
scroll to position [3473, 0]
click at [626, 321] on div "mobWrap . append ( mobPrev , mobNext ) ; wrapper . appendChild ( mobWrap ) ; } …" at bounding box center [580, 446] width 587 height 686
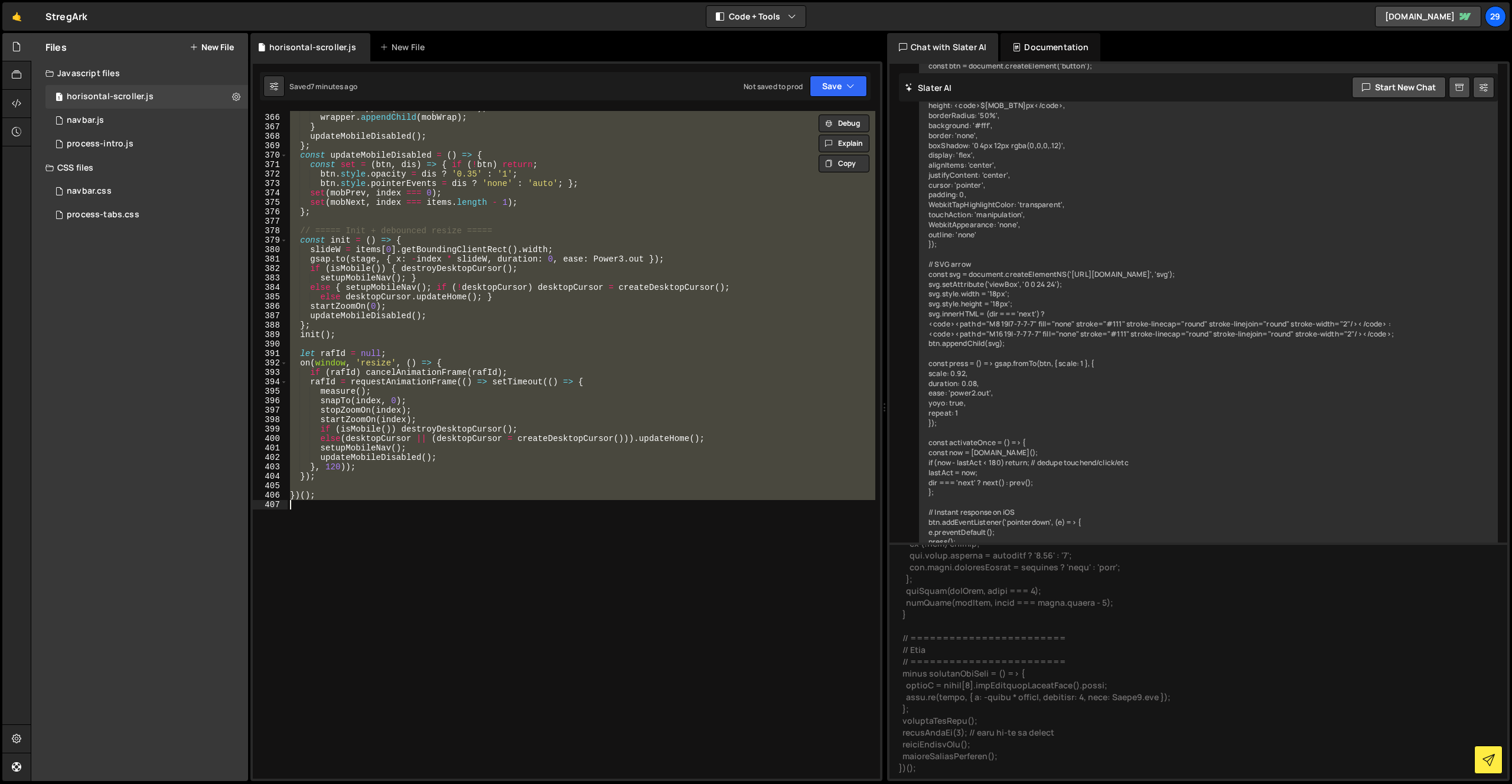
paste textarea
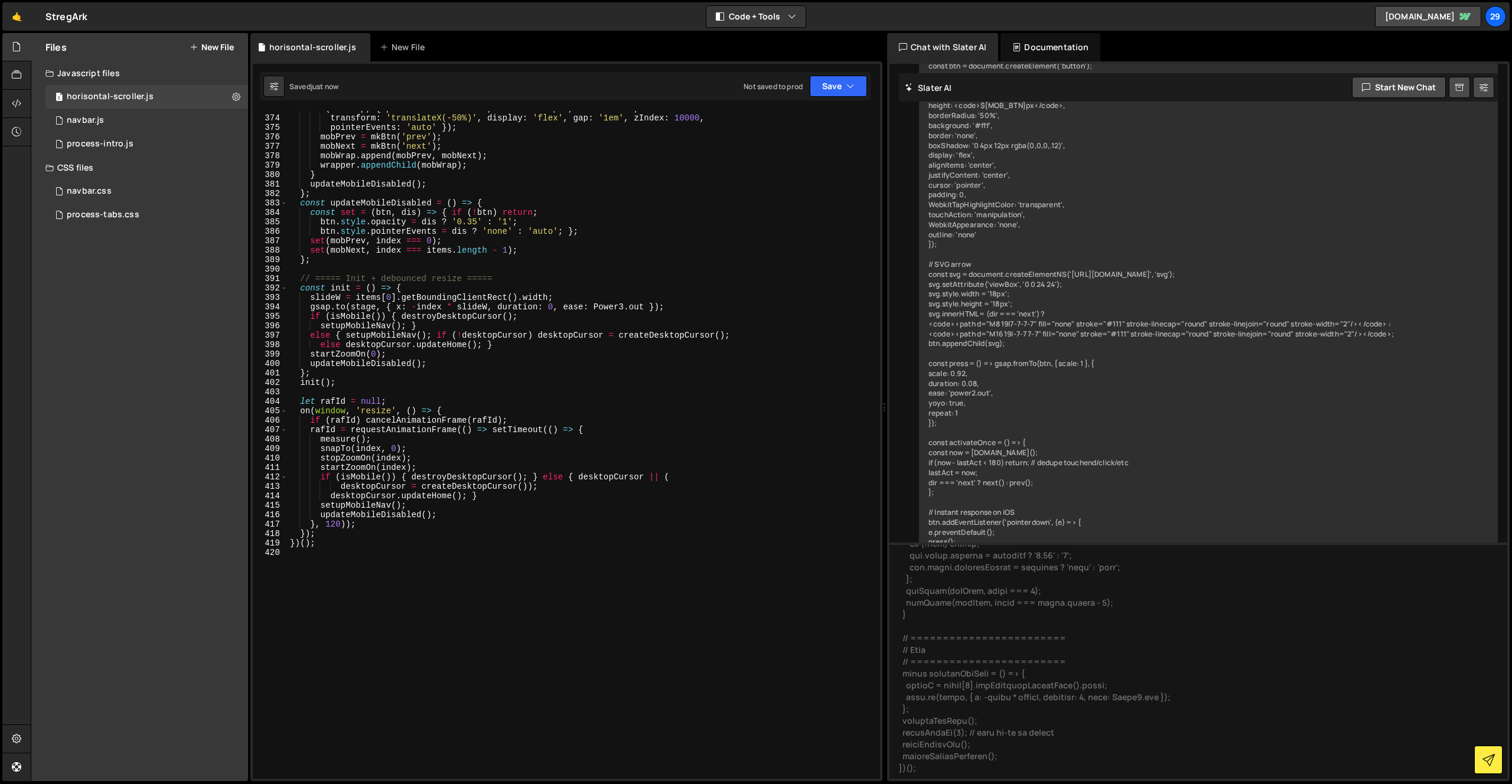
scroll to position [3529, 0]
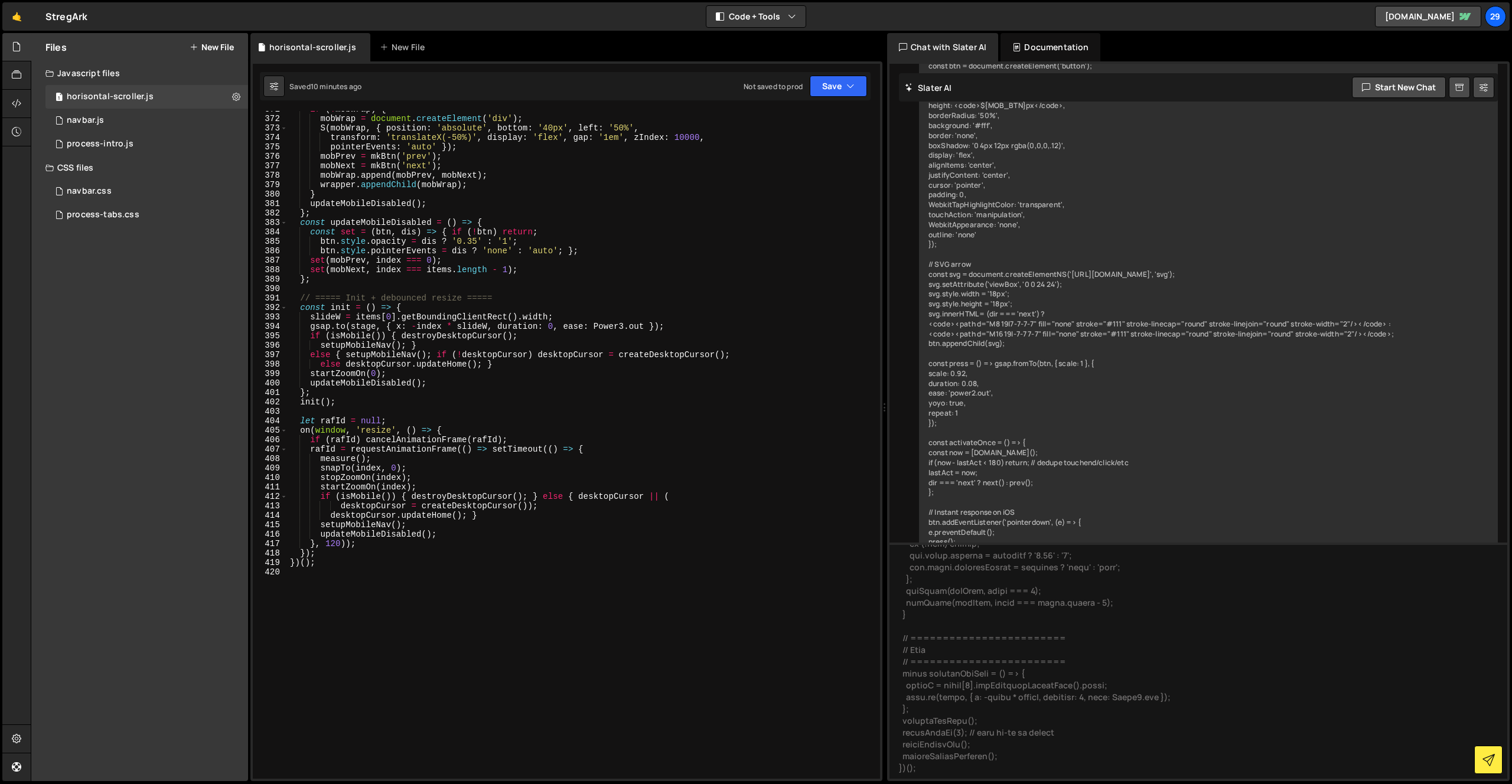
click at [480, 334] on div "if ( ! mobWrap ) { mobWrap = document . createElement ( 'div' ) ; S ( mobWrap ,…" at bounding box center [580, 448] width 587 height 686
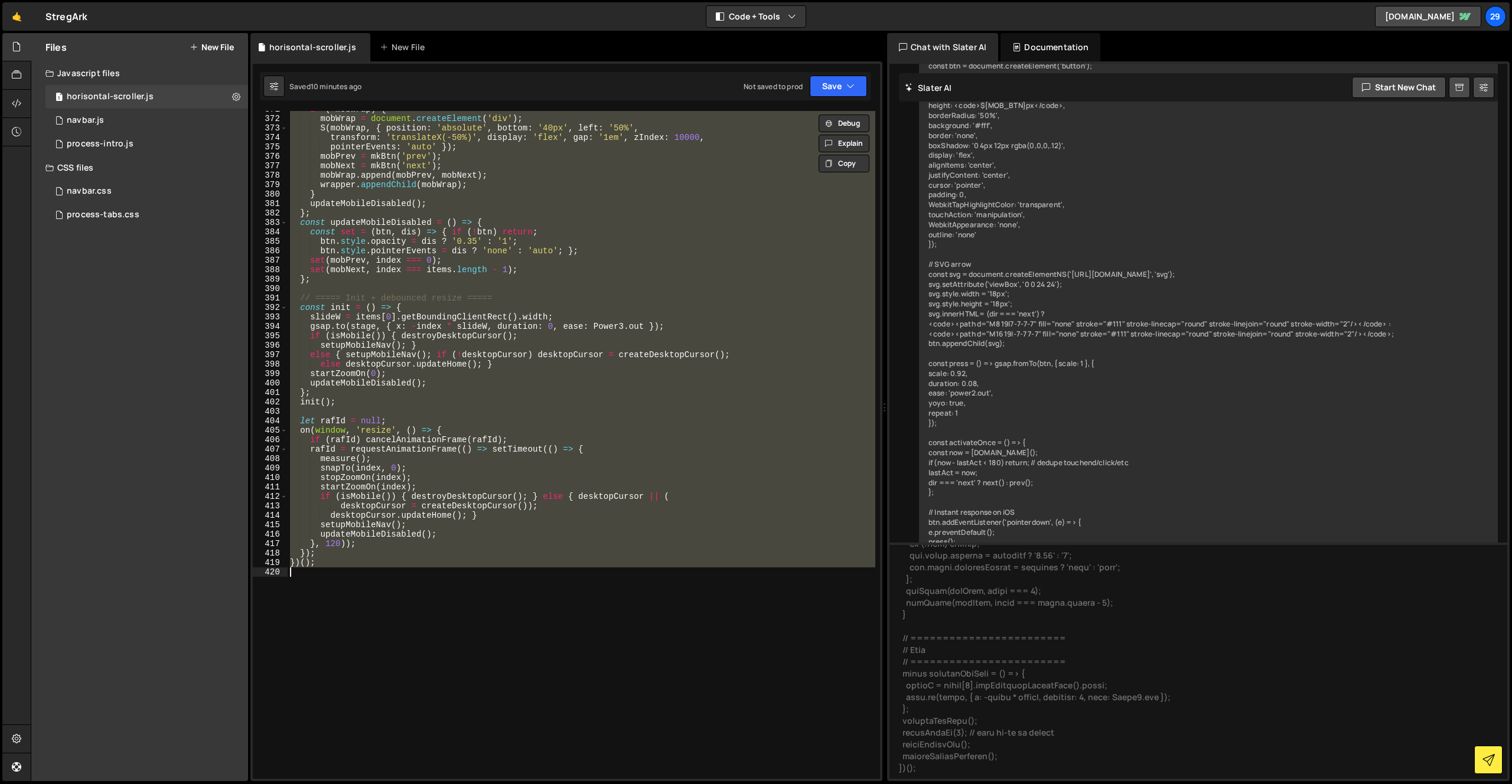
paste textarea
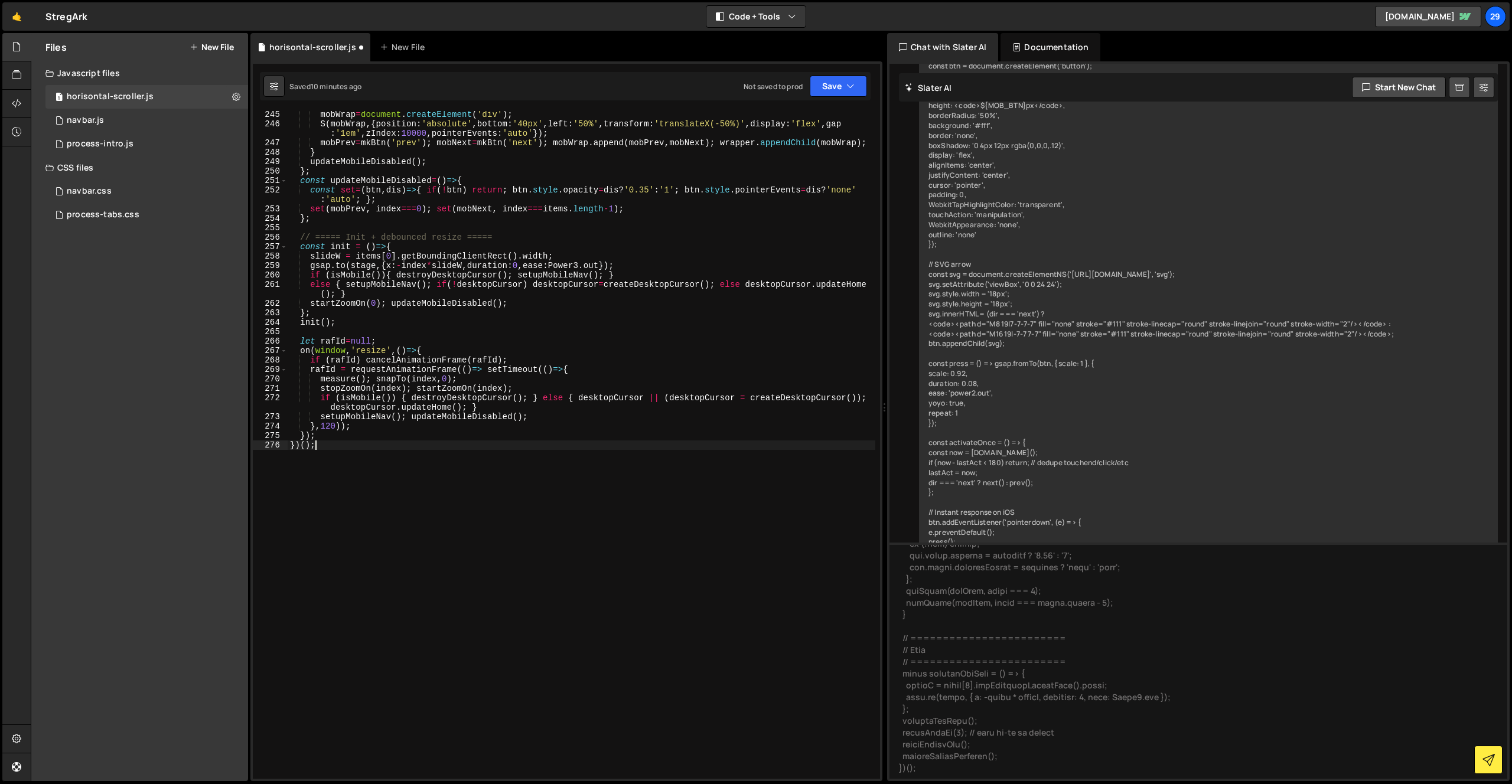
scroll to position [2542, 0]
type textarea "// initial rest position"
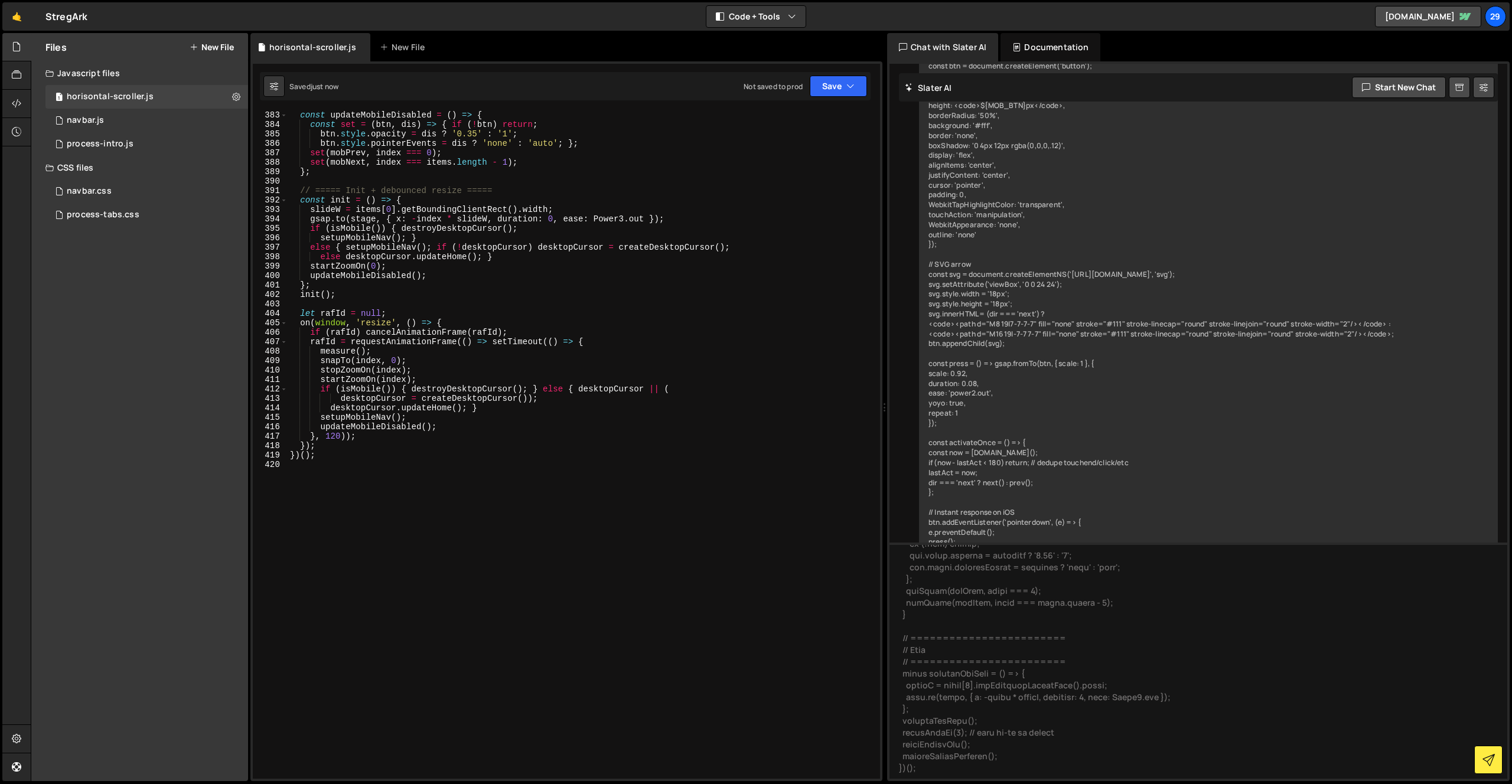
scroll to position [3636, 0]
click at [832, 82] on button "Save" at bounding box center [838, 86] width 57 height 22
click at [357, 45] on icon at bounding box center [361, 47] width 8 height 12
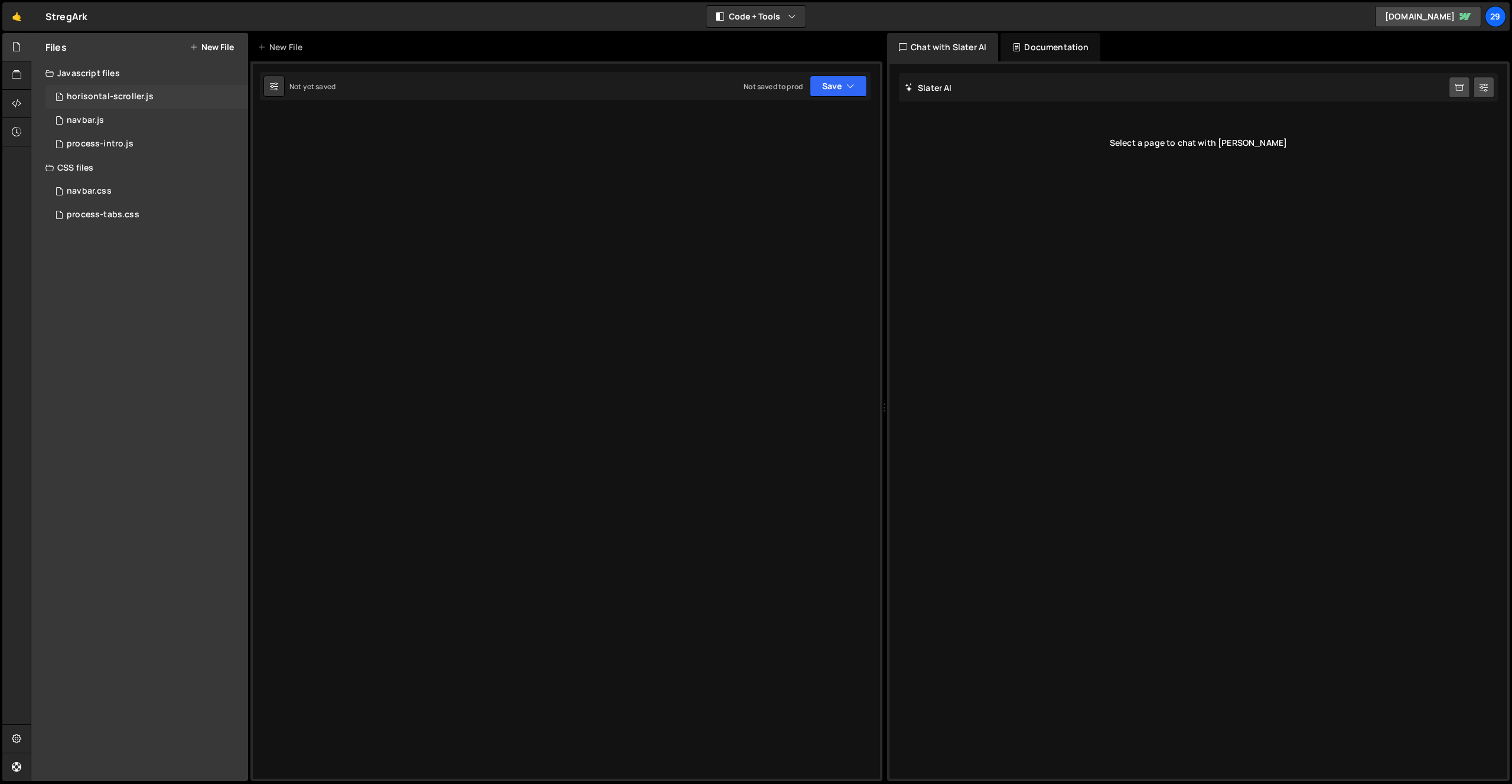
click at [106, 89] on div "1 horisontal-scroller.js 0" at bounding box center [146, 97] width 203 height 24
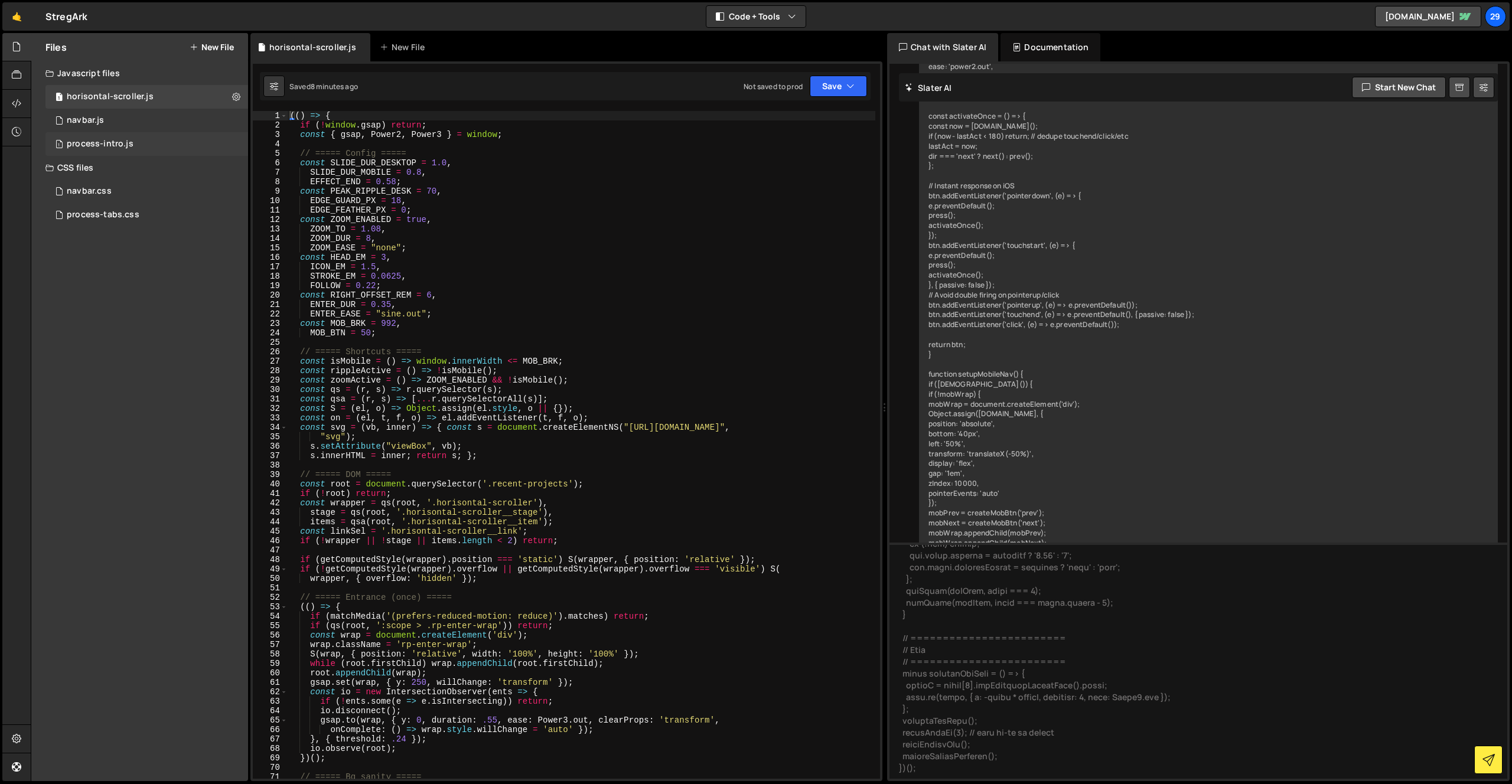
click at [103, 147] on div "process-intro.js" at bounding box center [100, 144] width 67 height 11
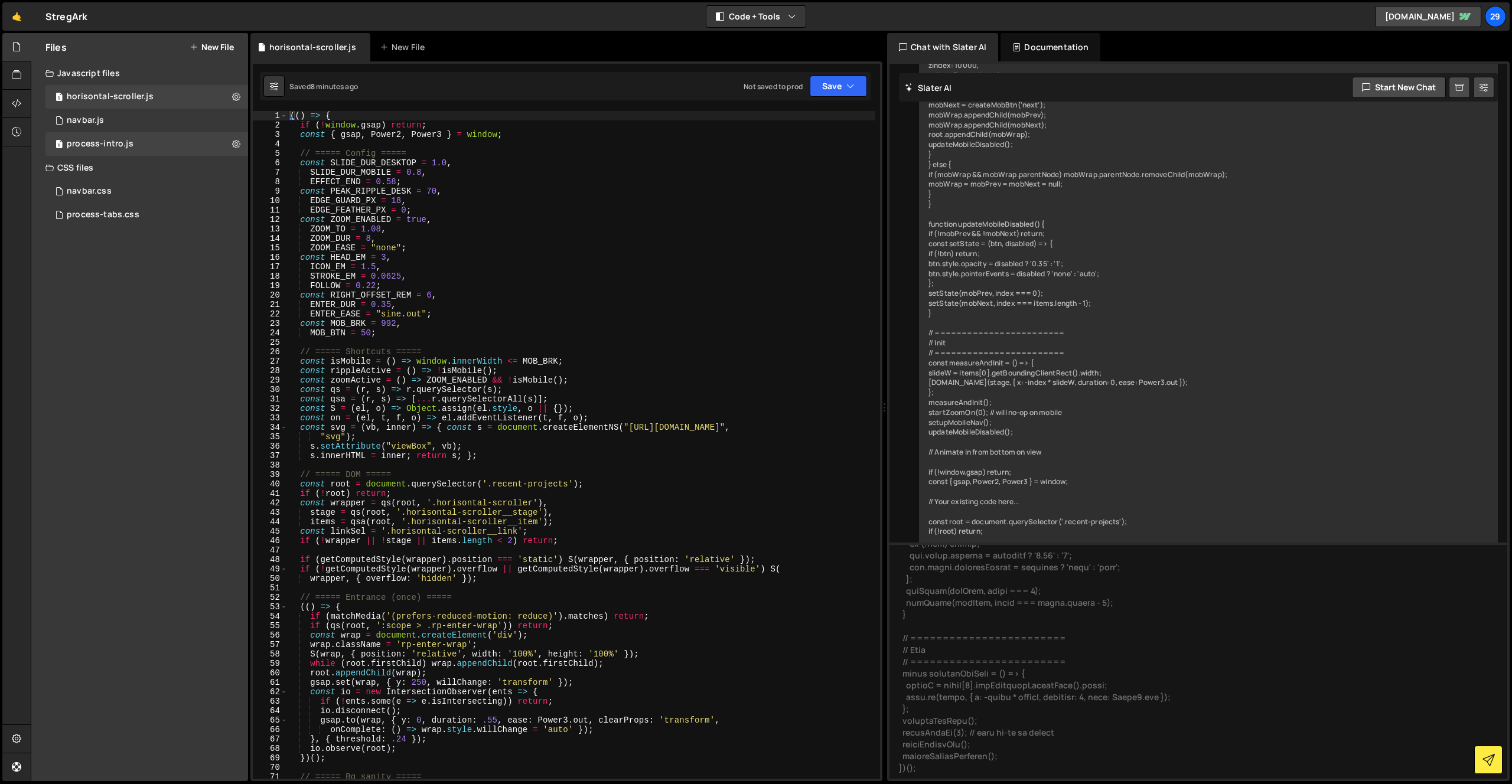
scroll to position [0, 0]
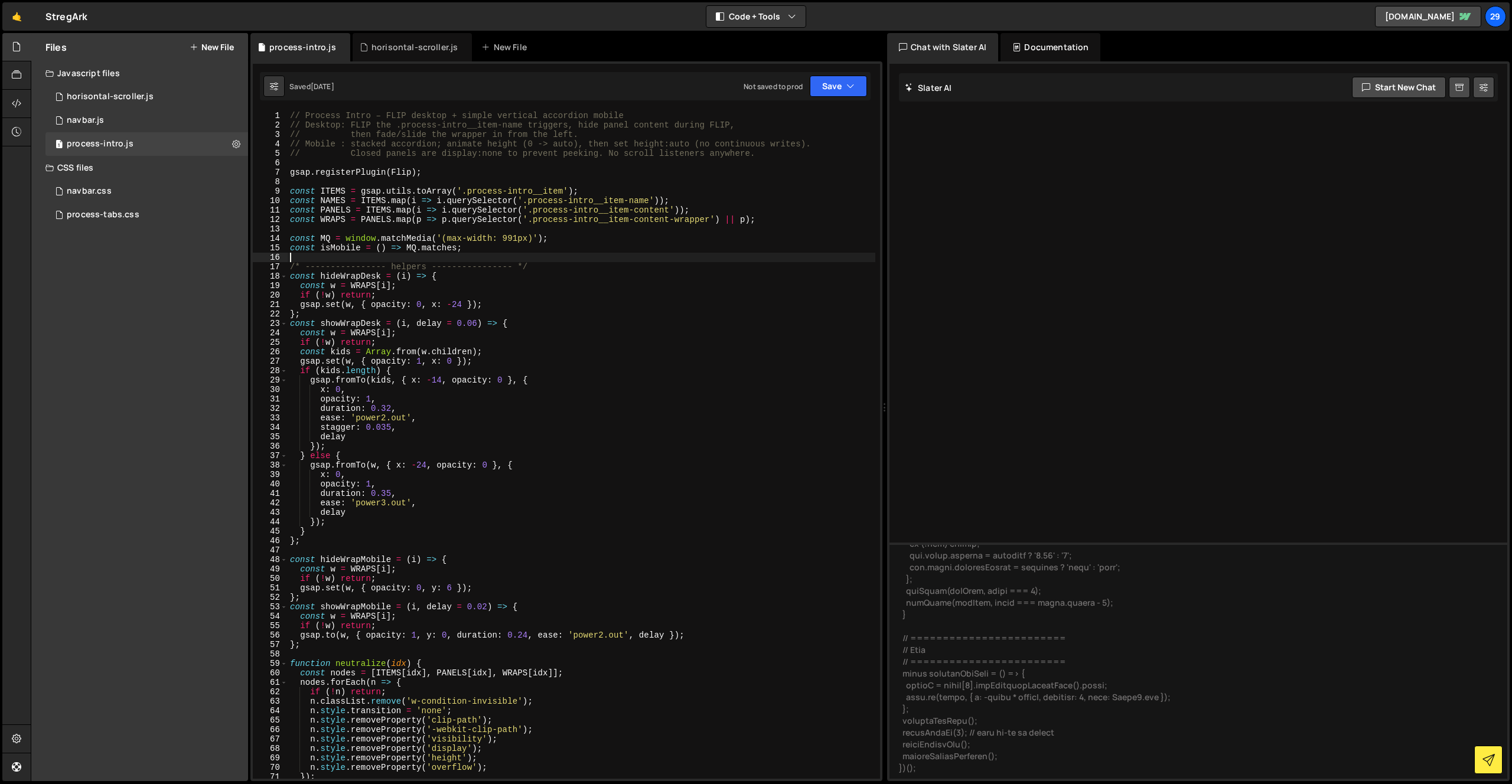
click at [476, 259] on div "// Process Intro – FLIP desktop + simple vertical accordion mobile // Desktop: …" at bounding box center [580, 454] width 587 height 686
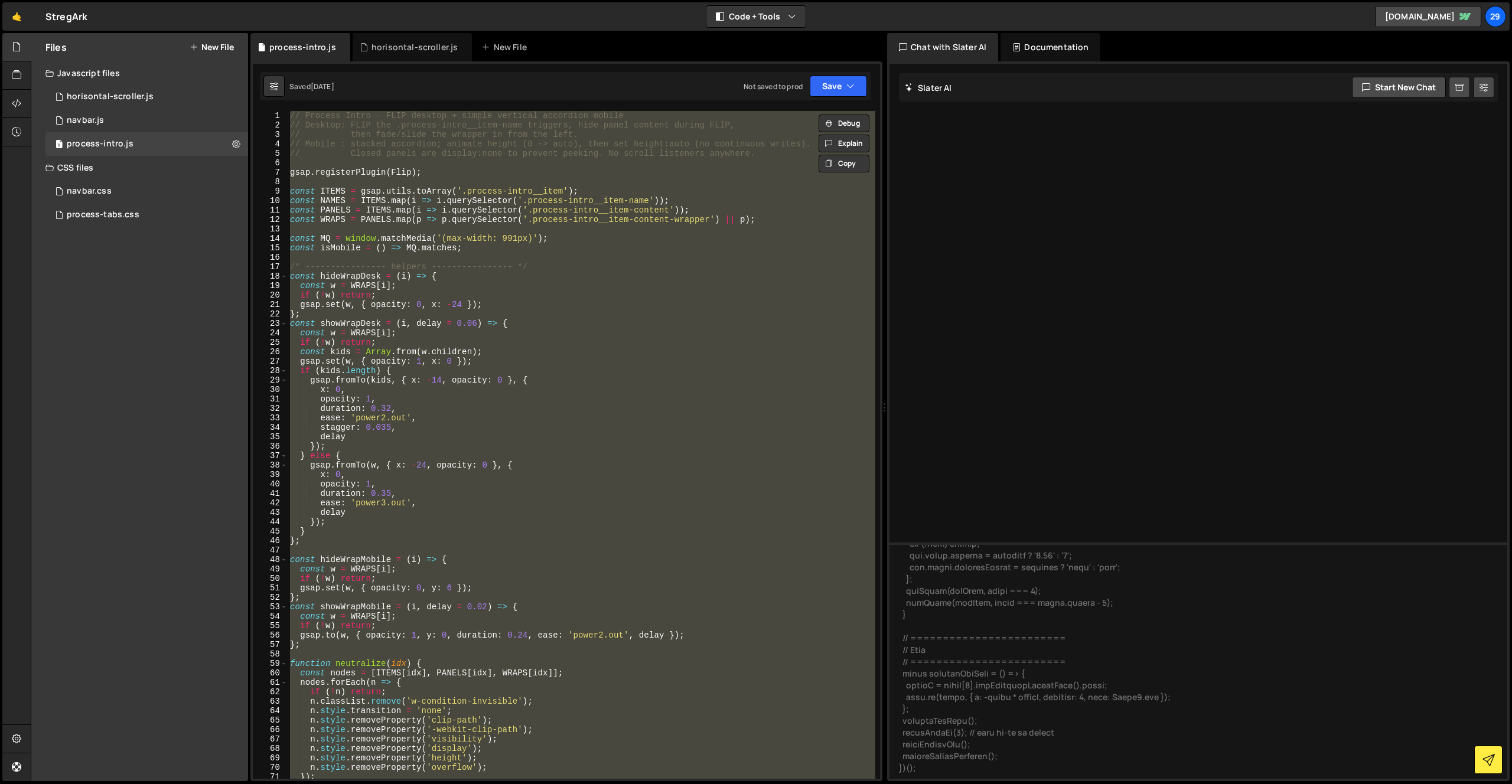
click at [587, 448] on div "// Process Intro – FLIP desktop + simple vertical accordion mobile // Desktop: …" at bounding box center [580, 444] width 587 height 667
paste textarea
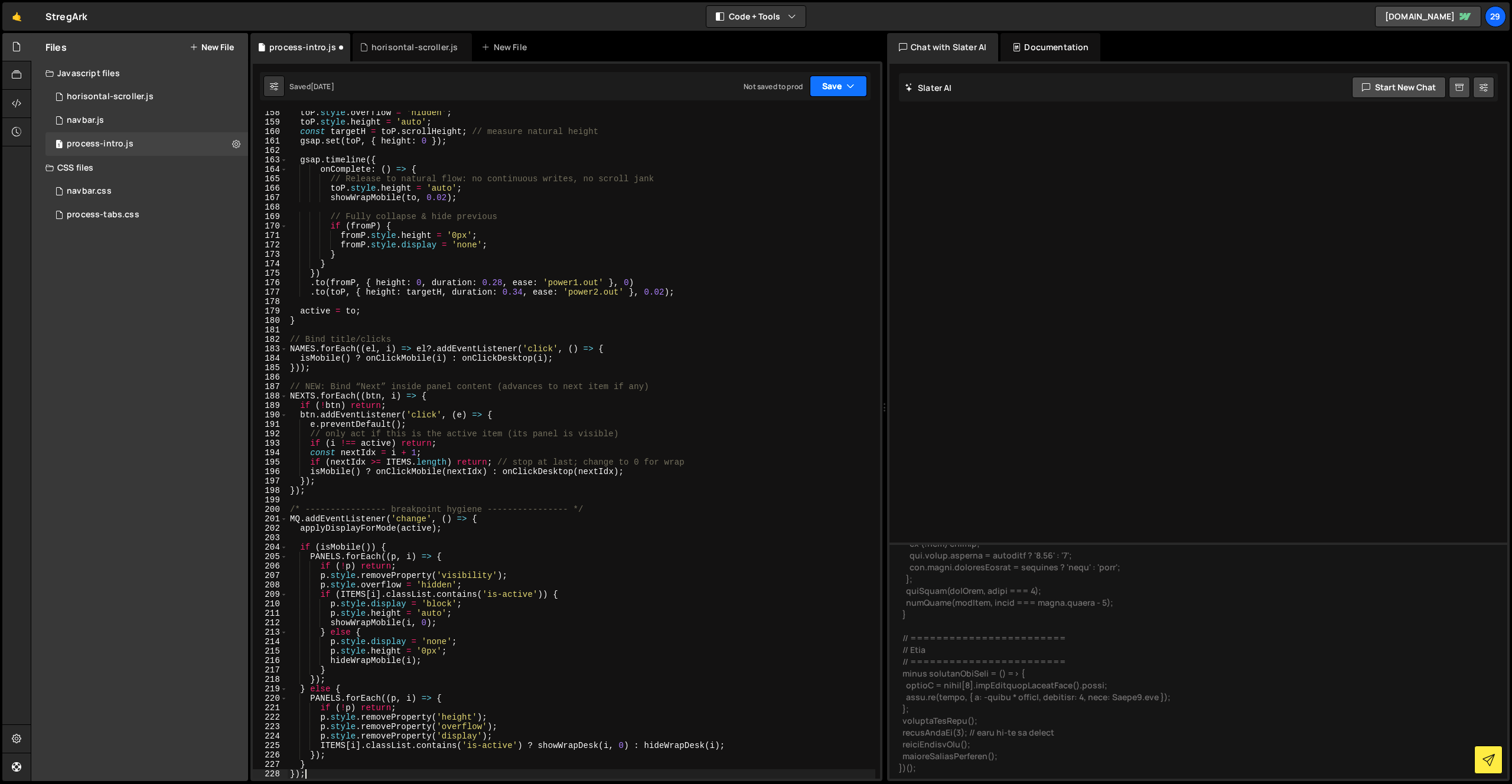
click at [830, 87] on button "Save" at bounding box center [838, 86] width 57 height 22
click at [770, 119] on div "Save to Staging S" at bounding box center [798, 115] width 123 height 12
click at [611, 309] on div "toP . style . overflow = 'hidden' ; toP . style . height = 'auto' ; const targe…" at bounding box center [580, 451] width 587 height 686
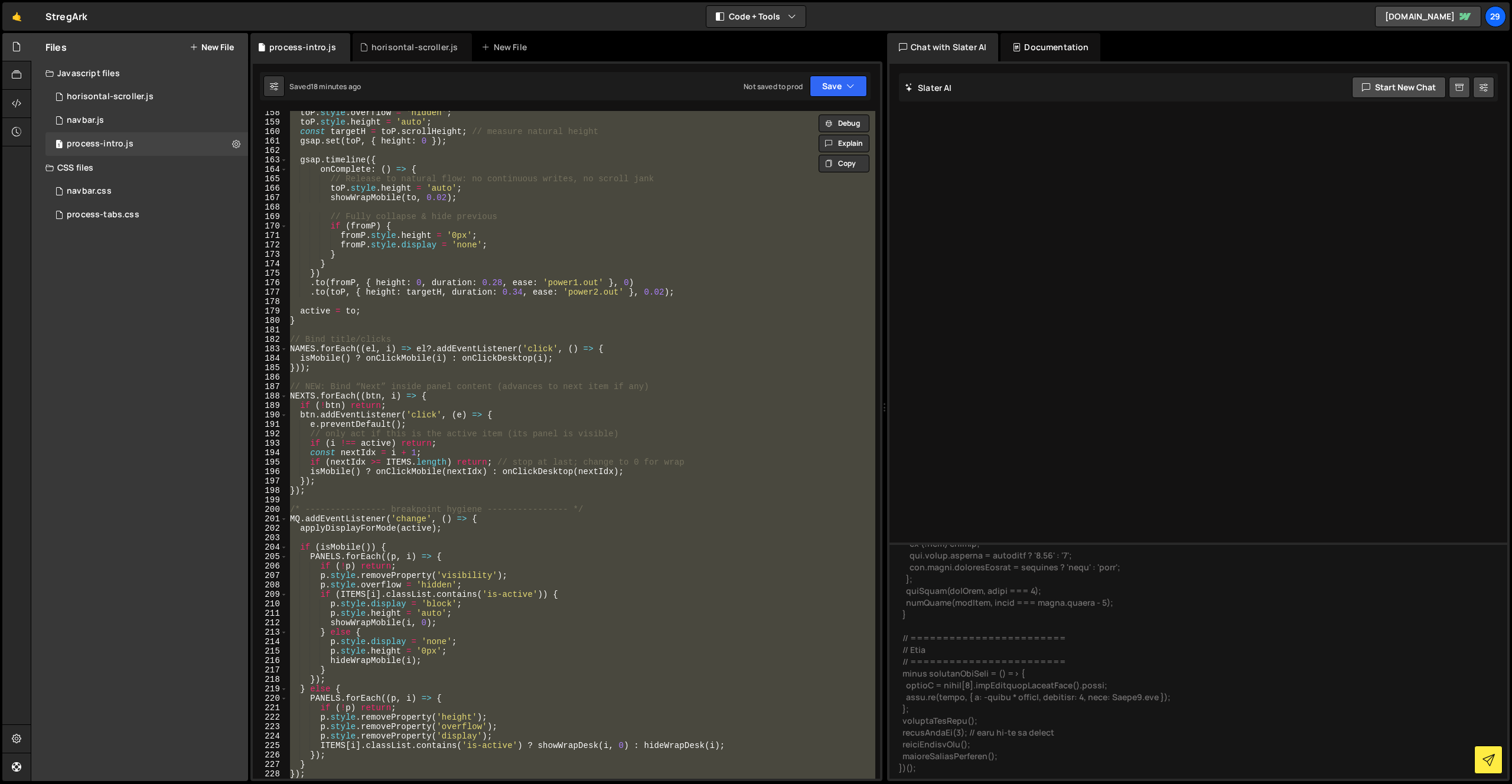
paste textarea "MQ.addEventListener('change', renderAccordion);"
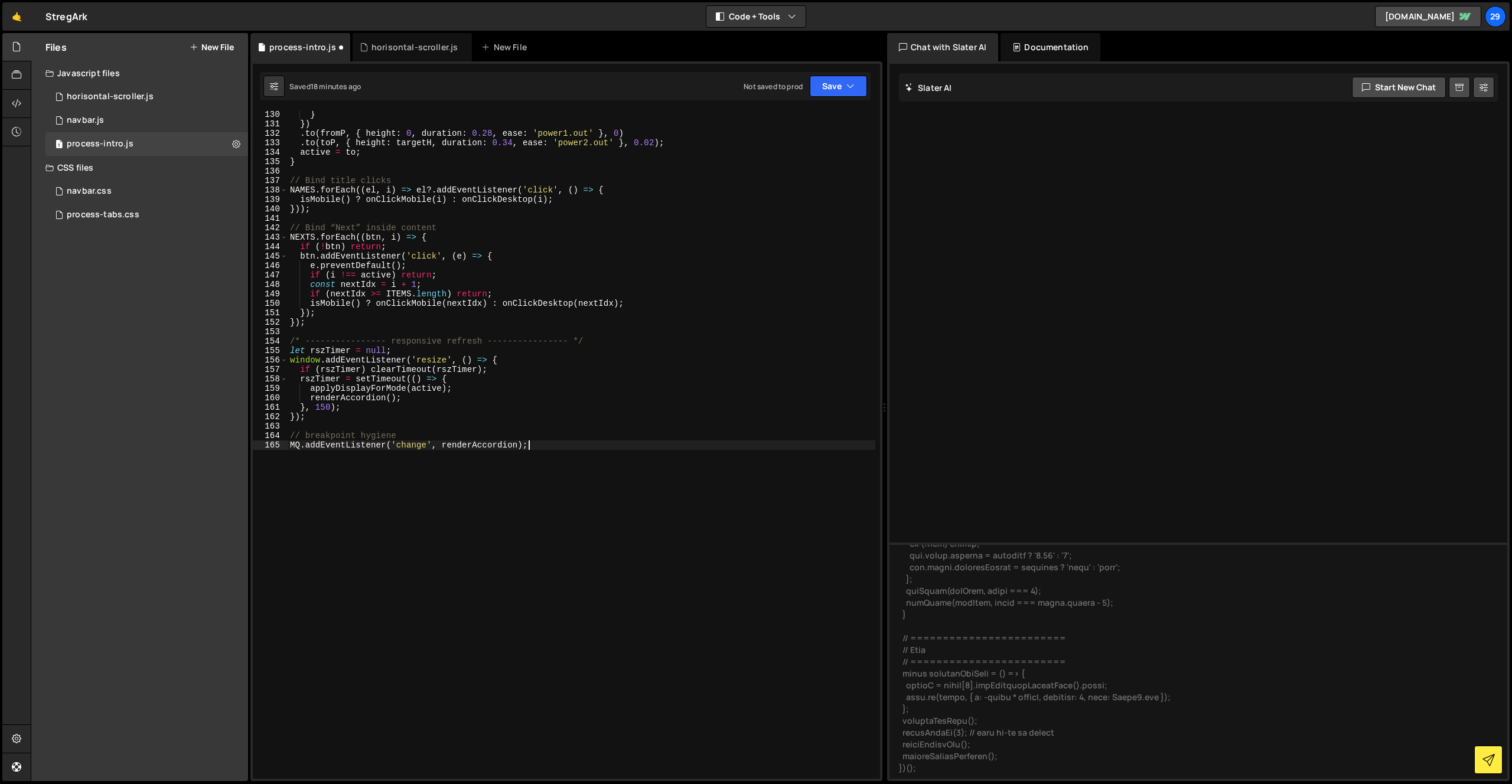
scroll to position [1220, 0]
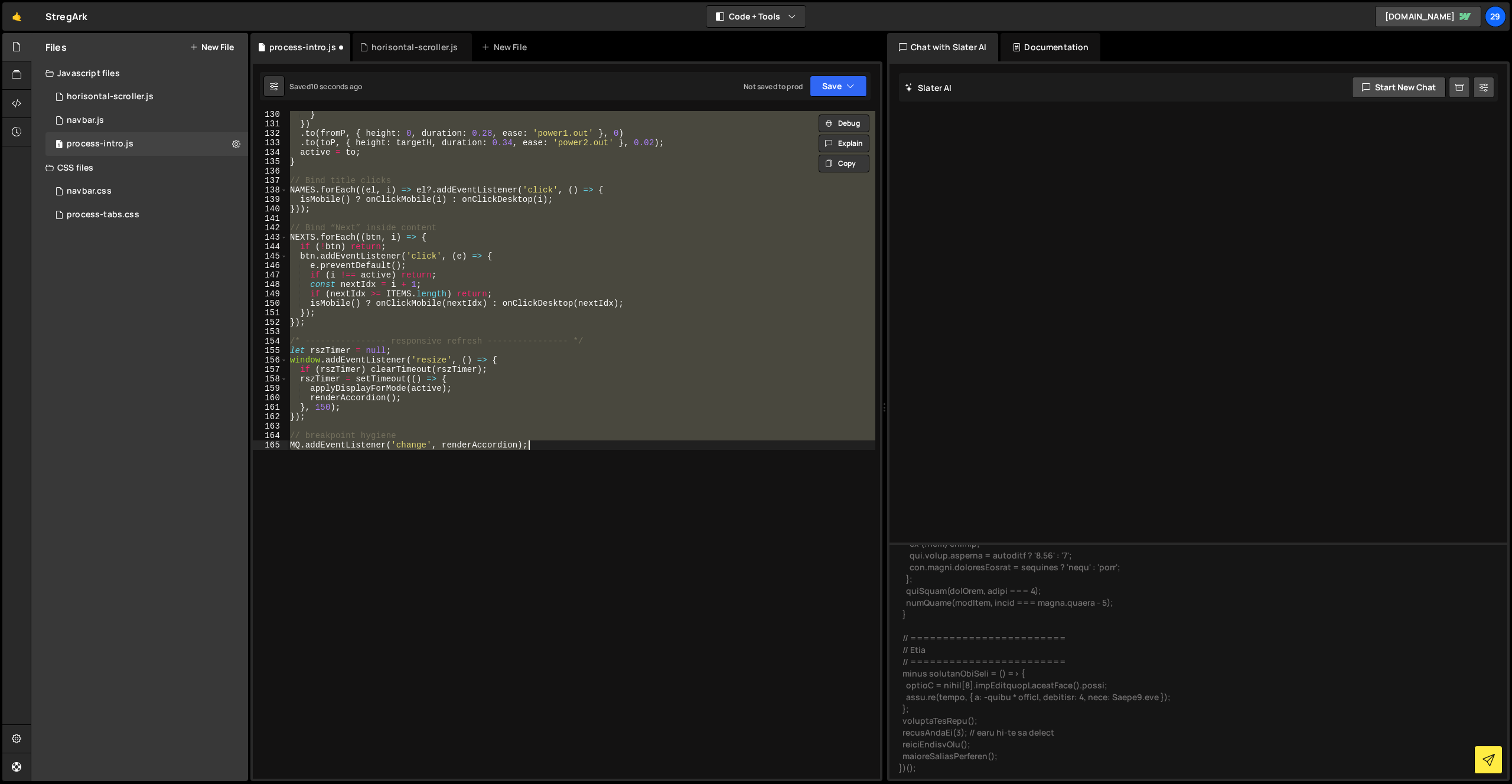
type textarea "});"
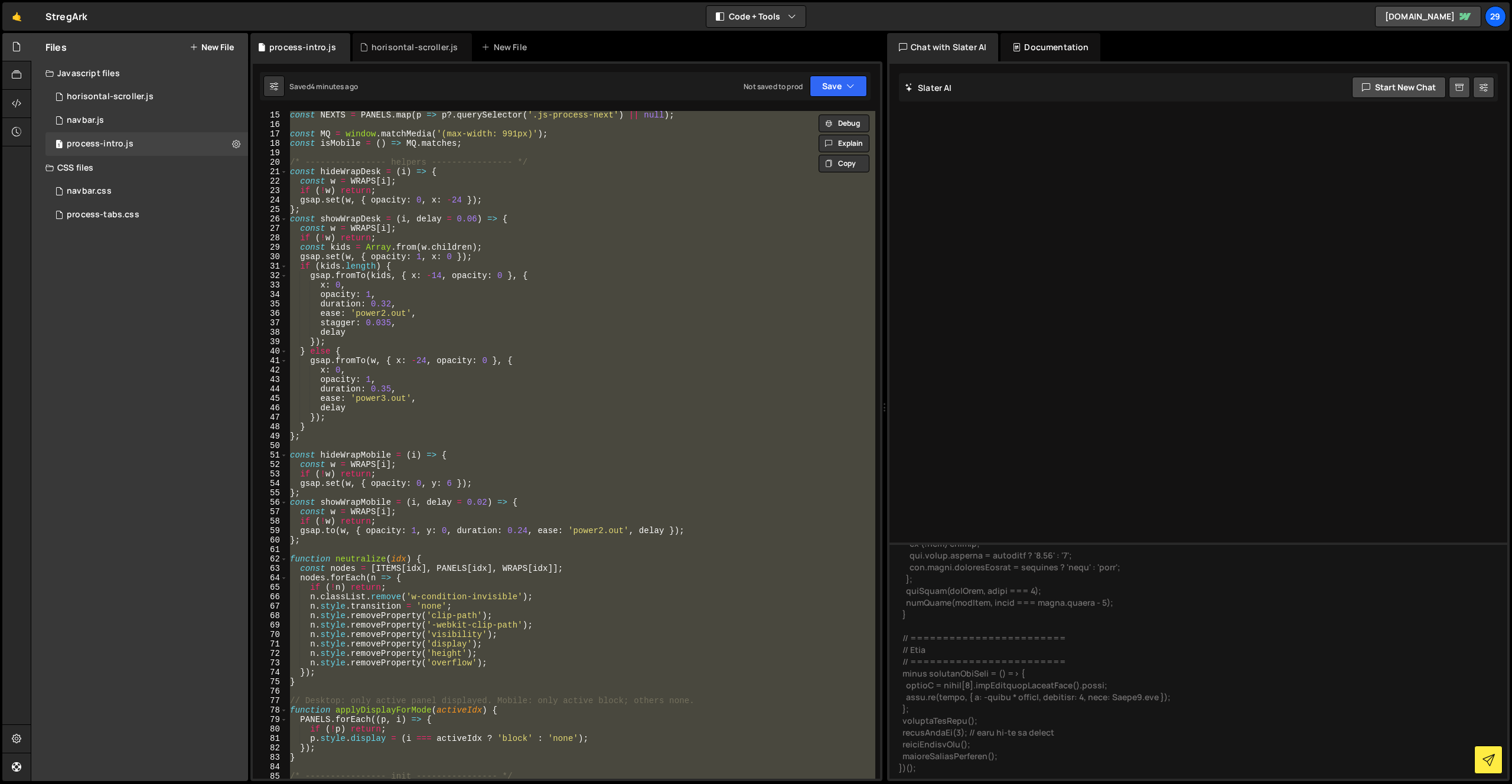
scroll to position [0, 0]
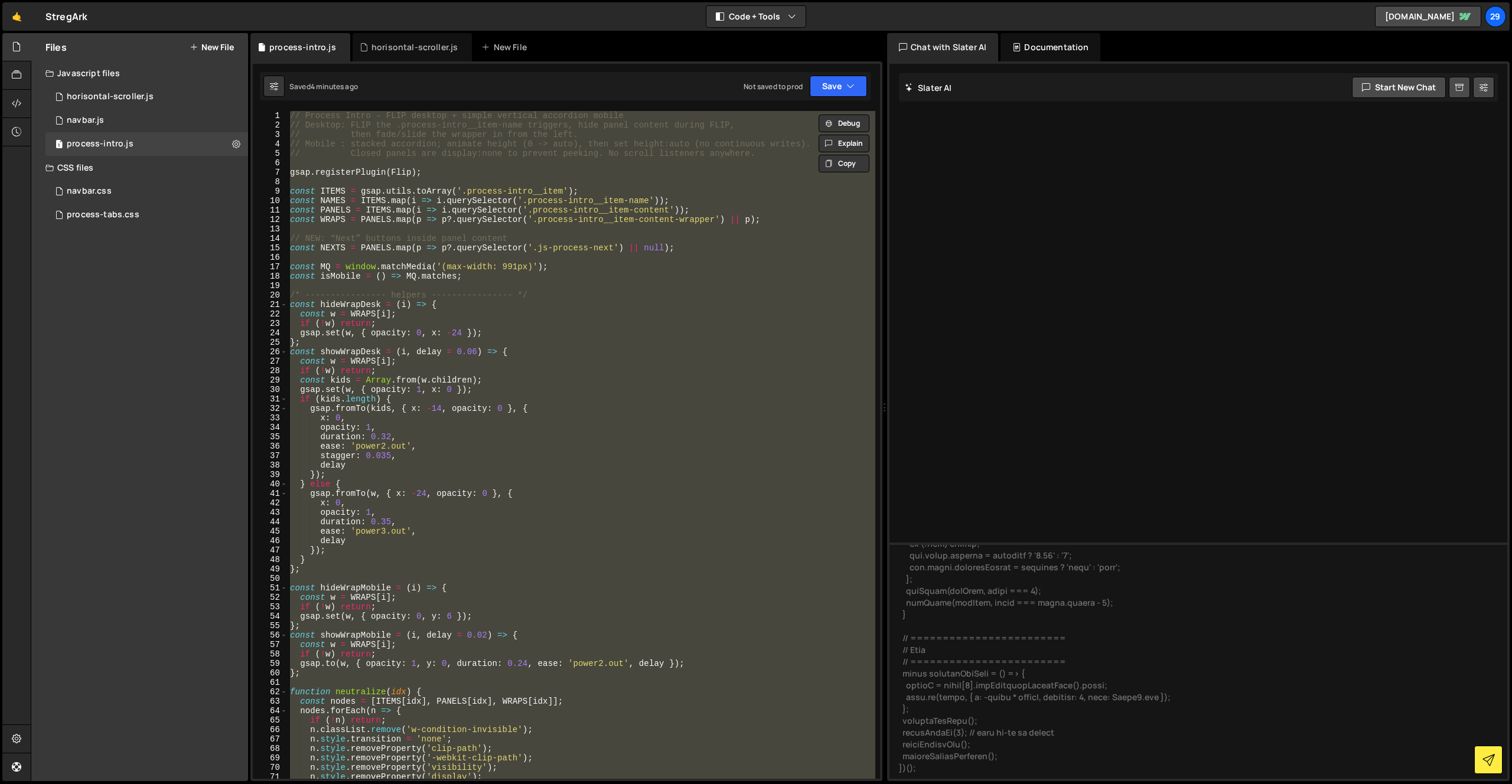
click at [570, 410] on div "// Process Intro – FLIP desktop + simple vertical accordion mobile // Desktop: …" at bounding box center [580, 444] width 587 height 667
paste textarea
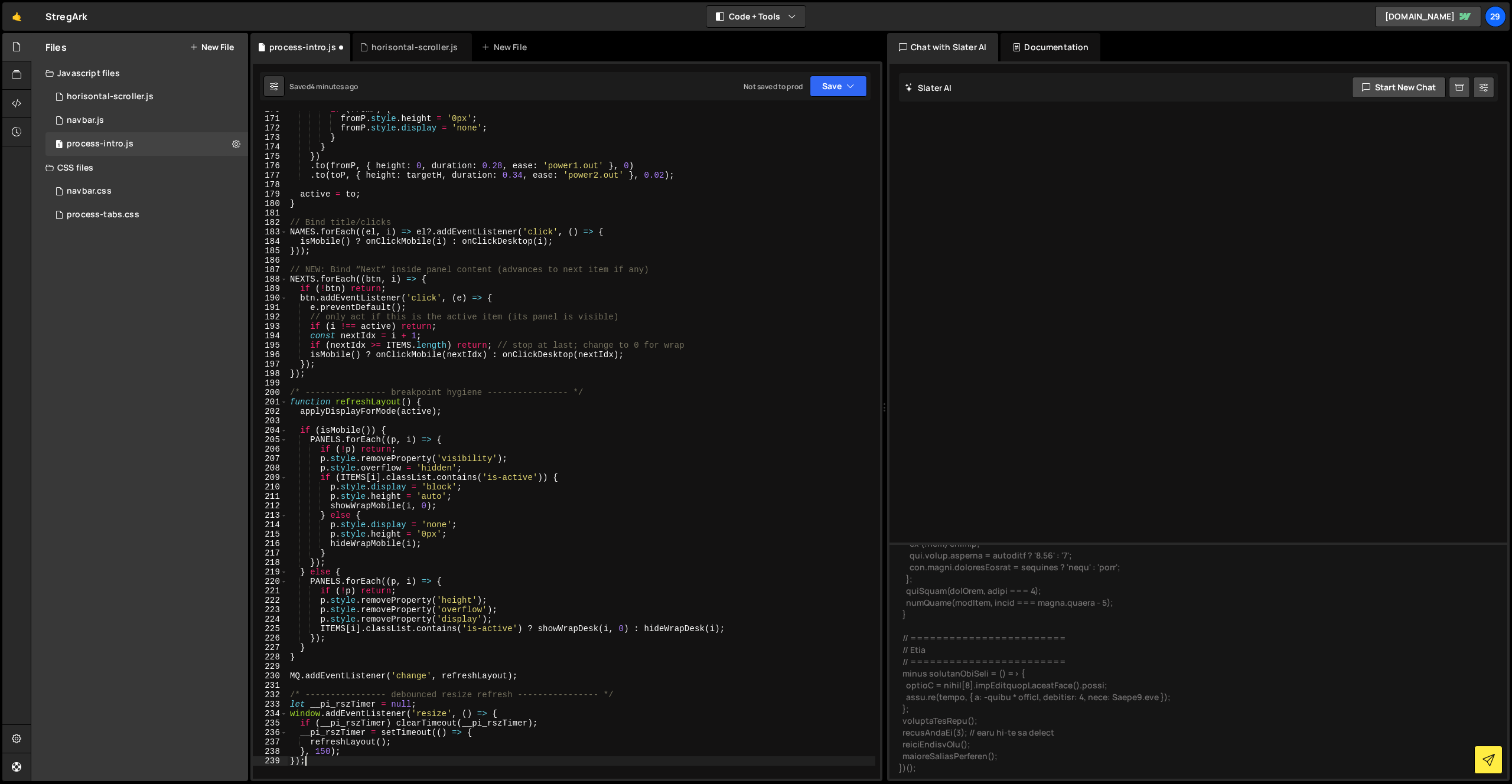
scroll to position [1643, 0]
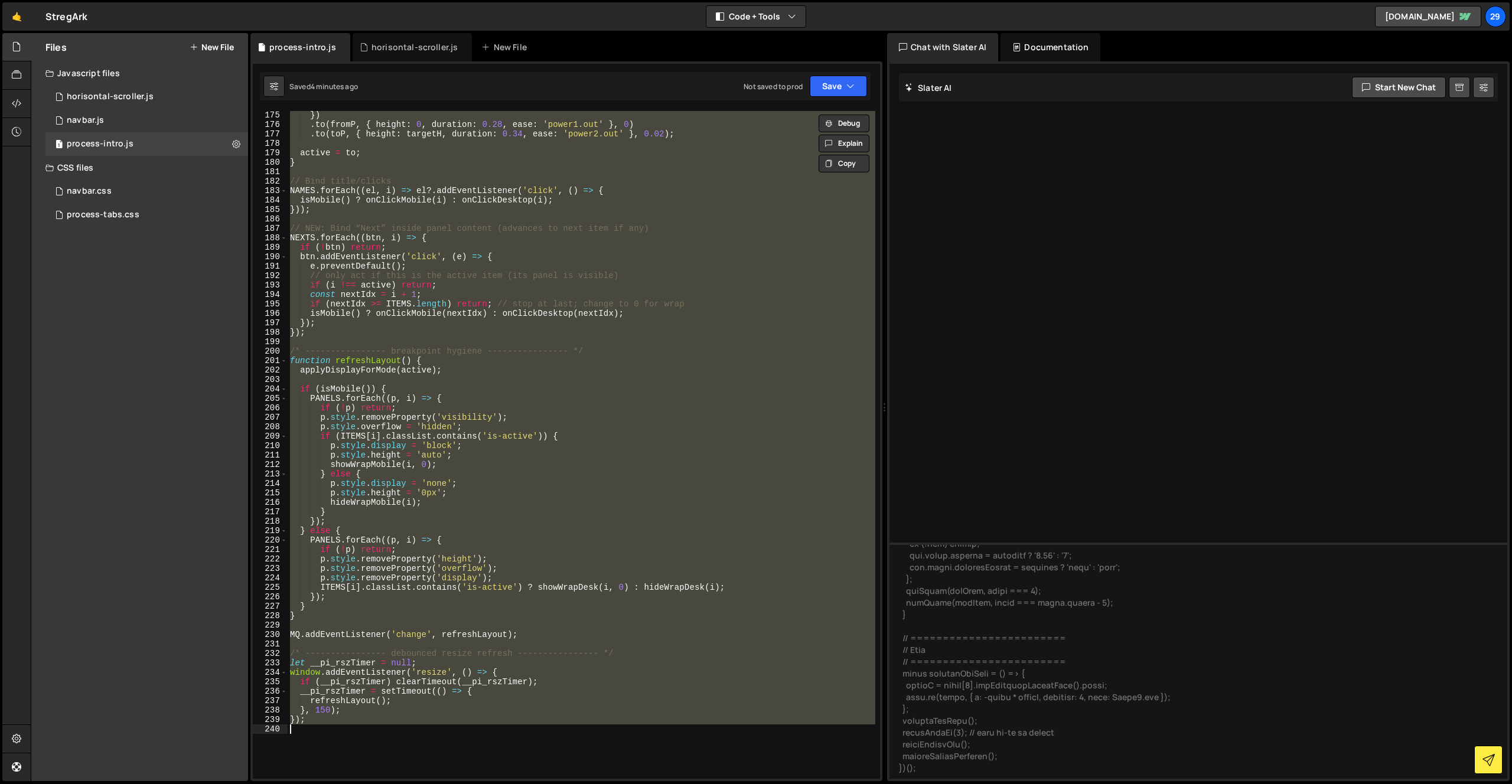
paste textarea
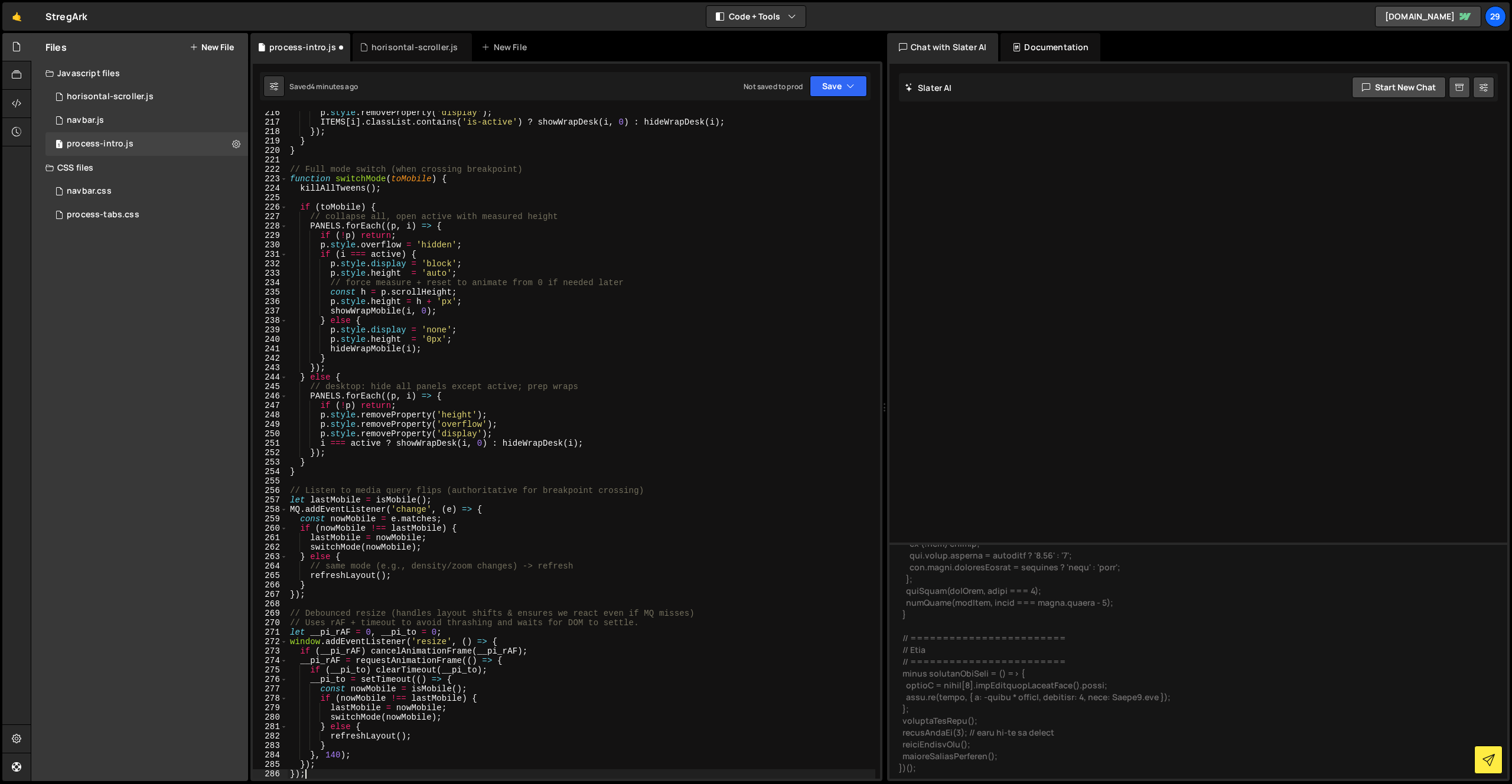
scroll to position [2034, 0]
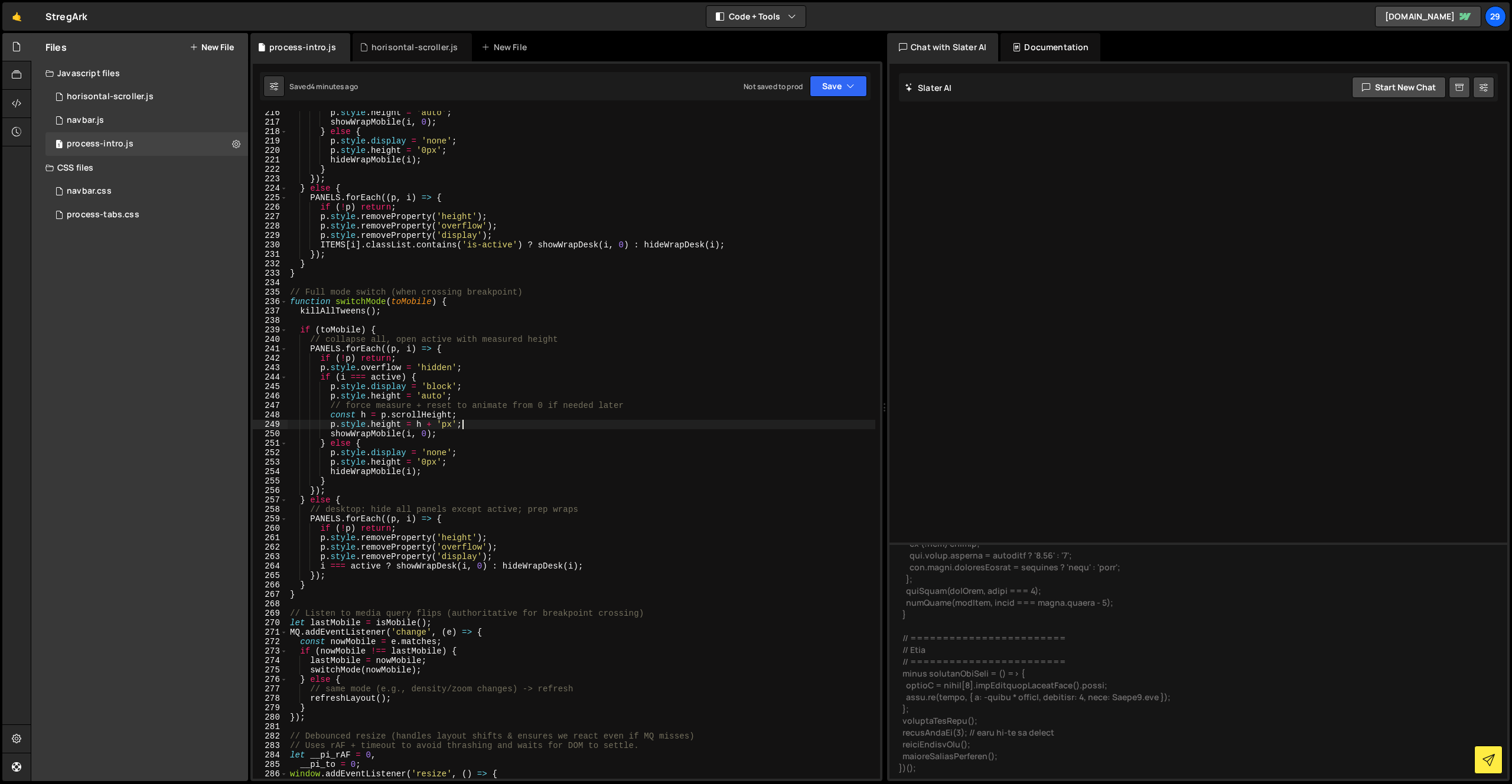
click at [530, 420] on div "p . style . height = 'auto' ; showWrapMobile ( i , 0 ) ; } else { p . style . d…" at bounding box center [580, 451] width 587 height 686
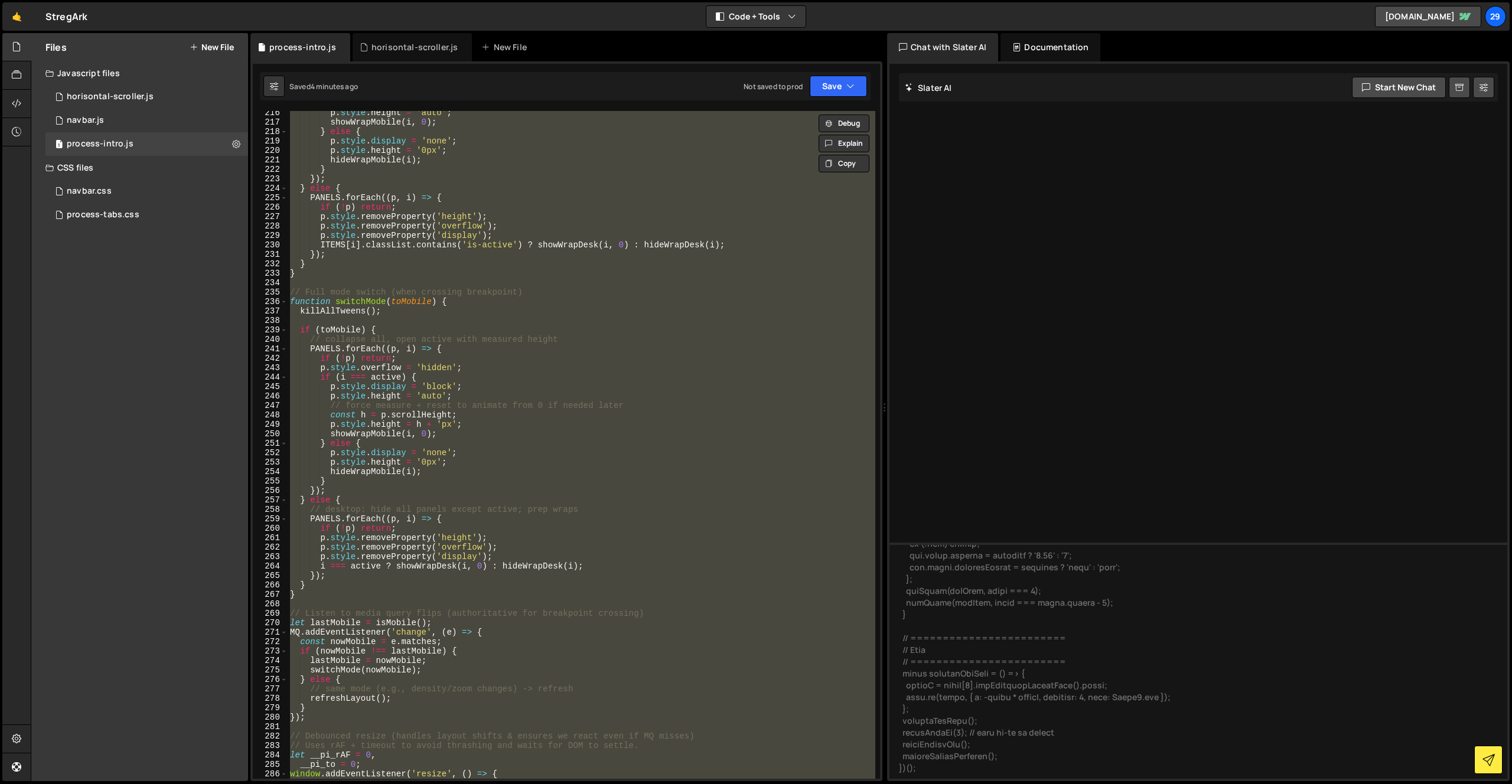
paste textarea "window.addEventListener('resize', scheduleFlush);"
type textarea "window.addEventListener('resize', scheduleFlush);"
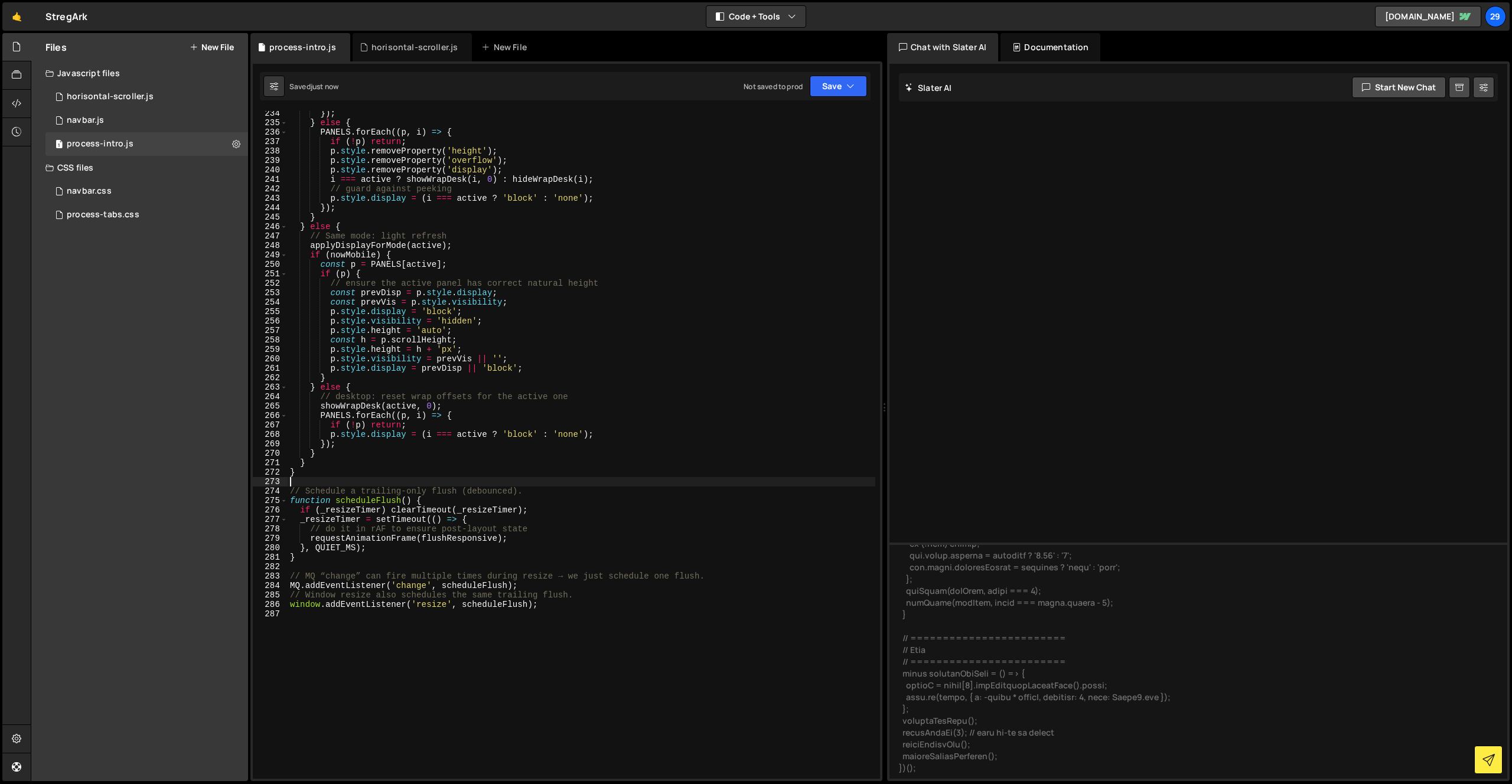
scroll to position [2203, 0]
